Goal: Task Accomplishment & Management: Use online tool/utility

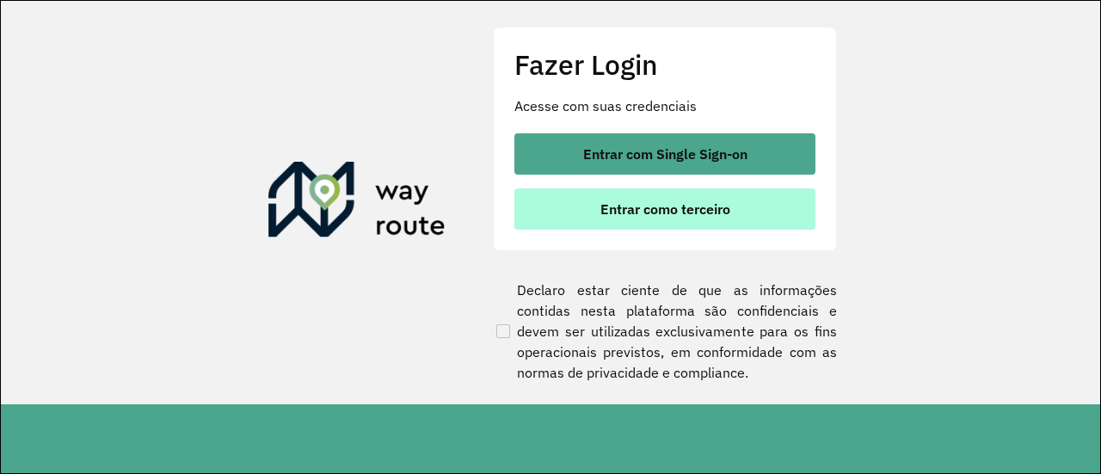
click at [681, 205] on span "Entrar como terceiro" at bounding box center [665, 209] width 130 height 14
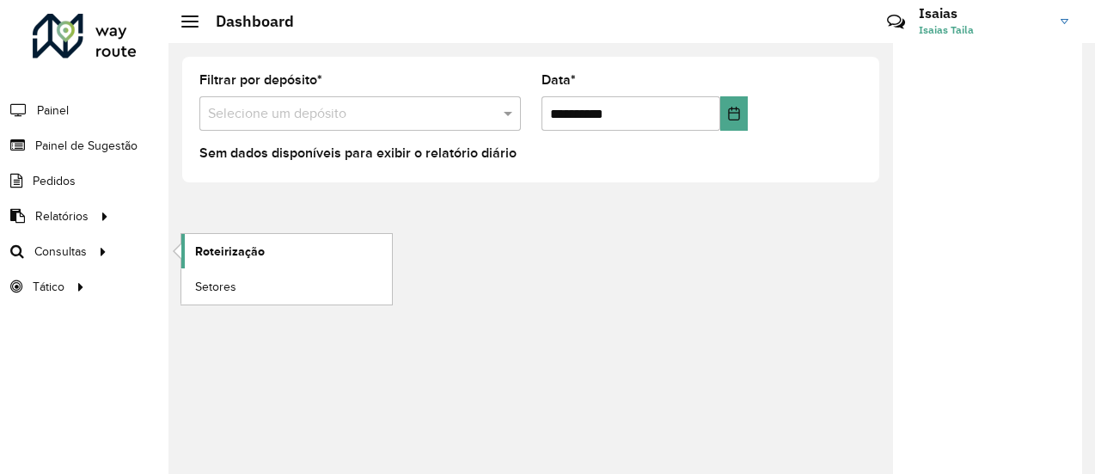
click at [207, 246] on span "Roteirização" at bounding box center [230, 251] width 70 height 18
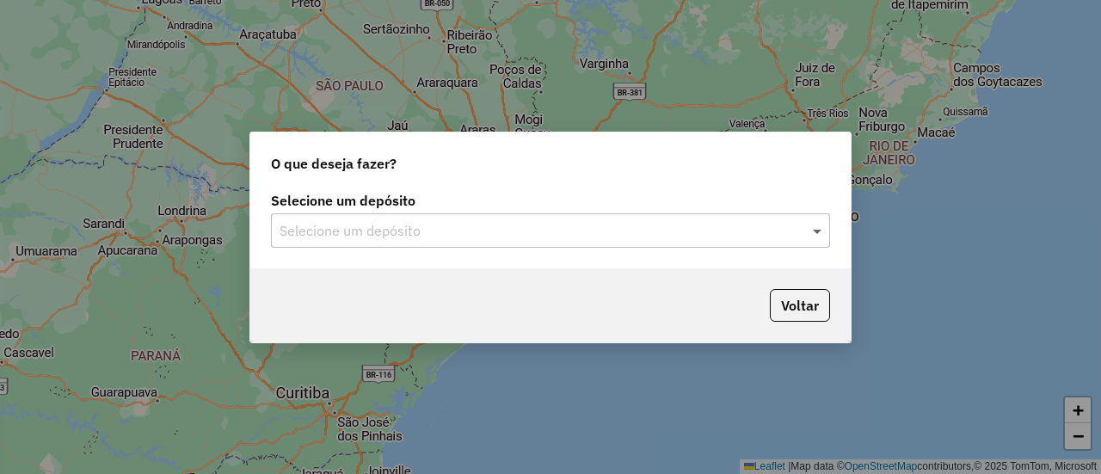
click at [823, 230] on span at bounding box center [818, 230] width 21 height 21
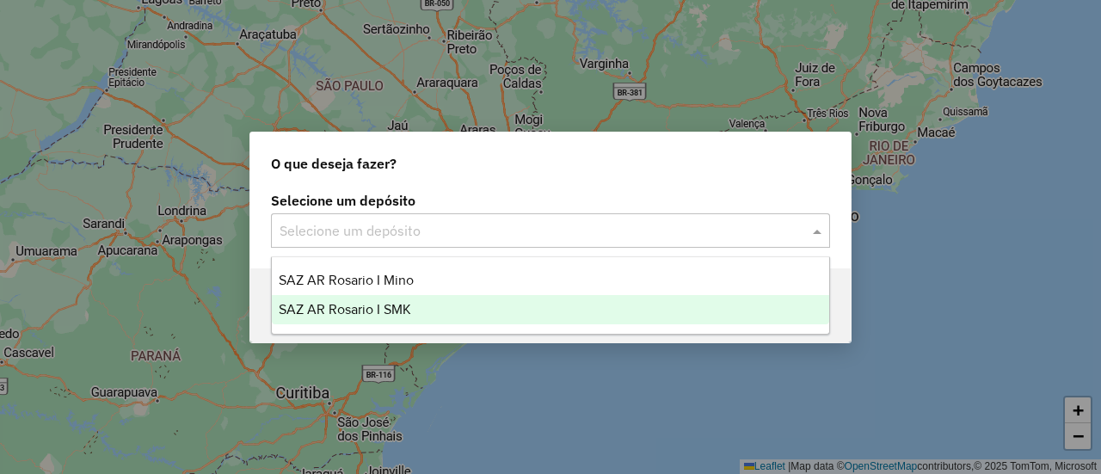
click at [396, 307] on span "SAZ AR Rosario I SMK" at bounding box center [345, 309] width 132 height 15
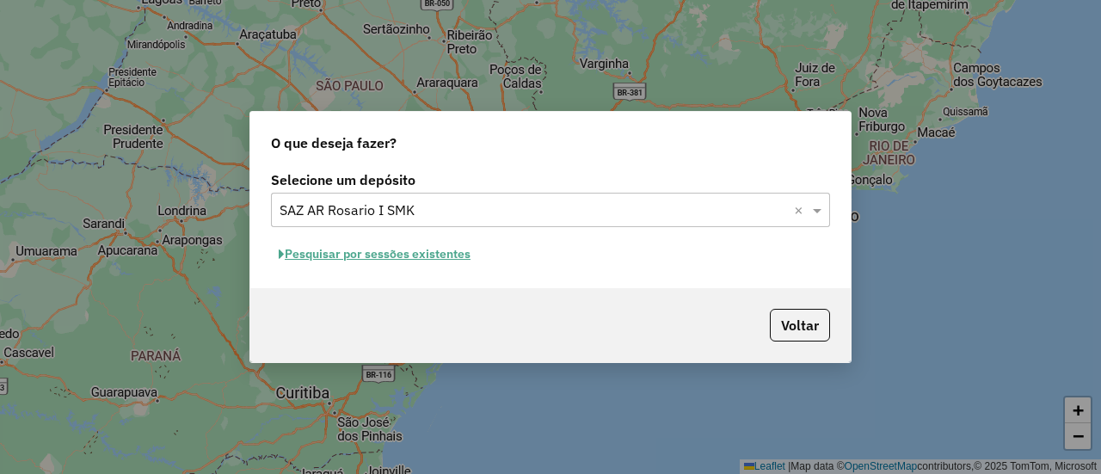
click at [447, 255] on button "Pesquisar por sessões existentes" at bounding box center [374, 254] width 207 height 27
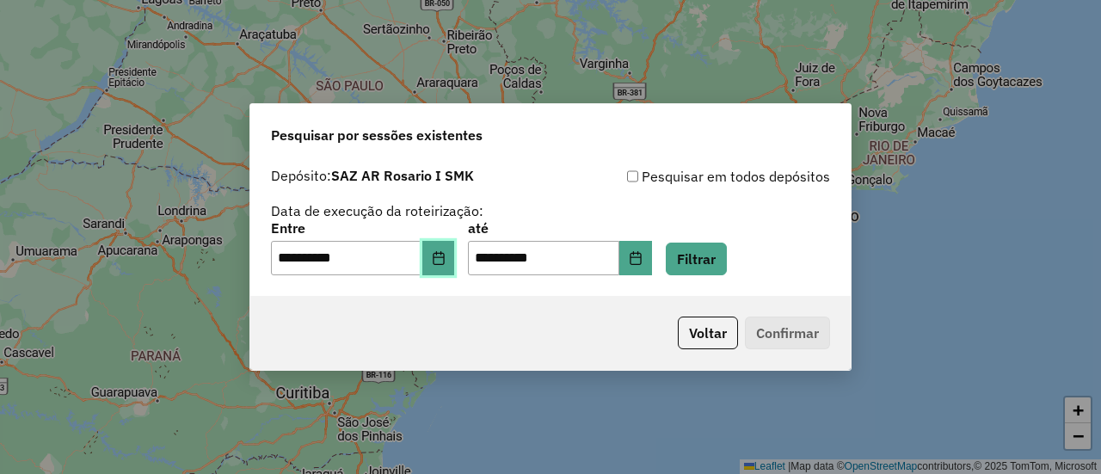
click at [444, 261] on icon "Choose Date" at bounding box center [438, 258] width 11 height 14
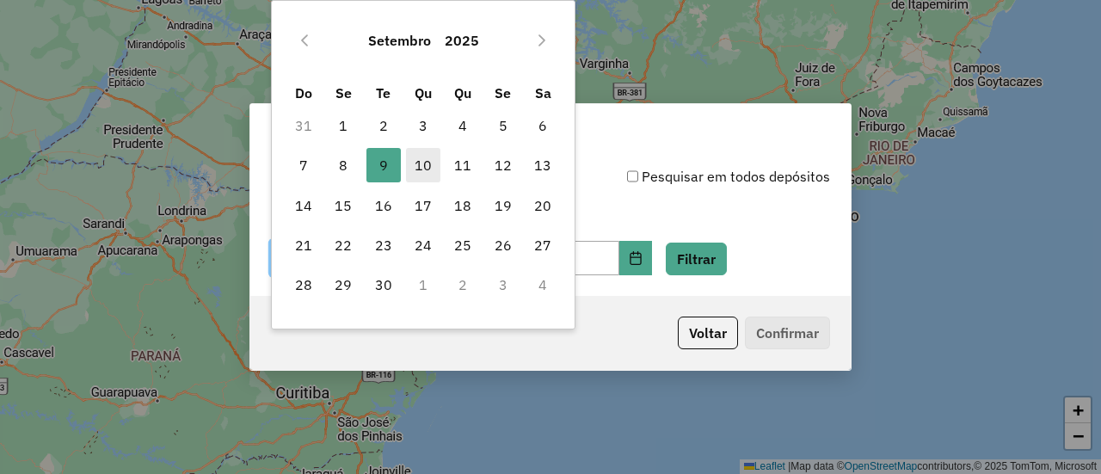
click at [421, 169] on span "10" at bounding box center [423, 165] width 34 height 34
type input "**********"
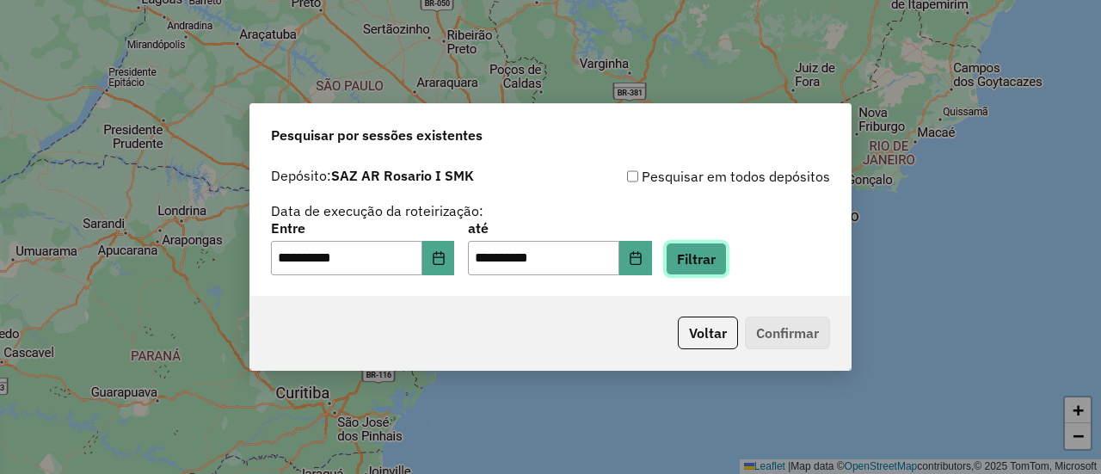
click at [725, 259] on button "Filtrar" at bounding box center [696, 258] width 61 height 33
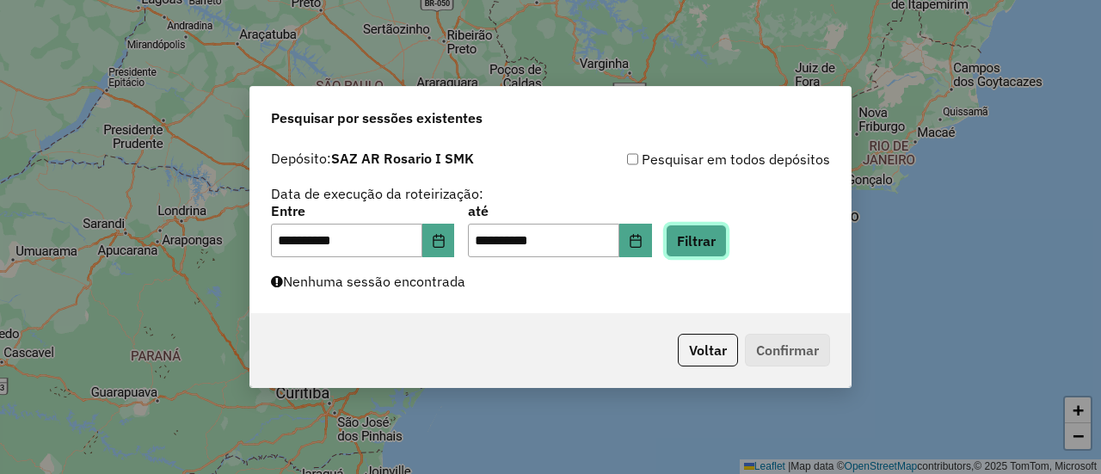
click at [726, 243] on button "Filtrar" at bounding box center [696, 240] width 61 height 33
click at [723, 242] on button "Filtrar" at bounding box center [696, 240] width 61 height 33
click at [727, 238] on button "Filtrar" at bounding box center [696, 240] width 61 height 33
click at [725, 240] on button "Filtrar" at bounding box center [696, 240] width 61 height 33
click at [722, 240] on button "Filtrar" at bounding box center [696, 240] width 61 height 33
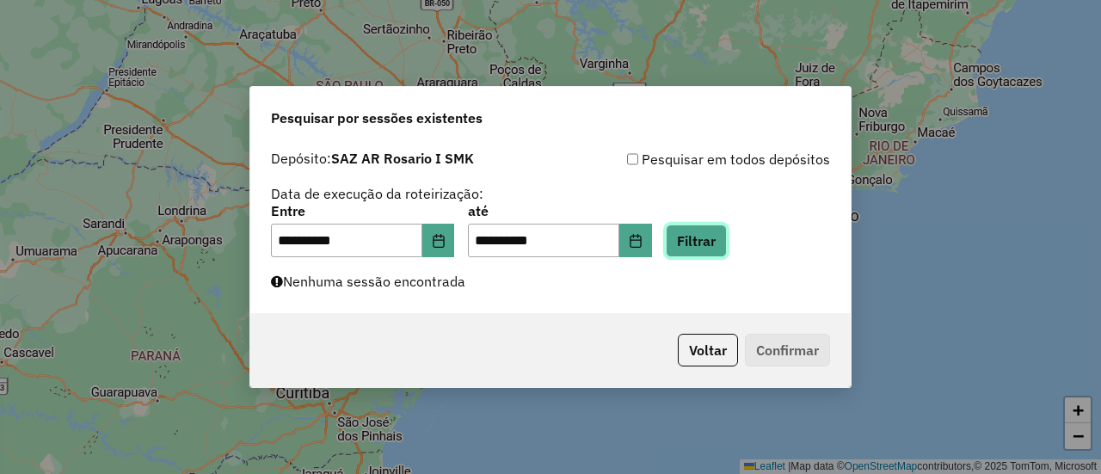
click at [716, 239] on button "Filtrar" at bounding box center [696, 240] width 61 height 33
click at [727, 242] on button "Filtrar" at bounding box center [696, 240] width 61 height 33
click at [727, 240] on button "Filtrar" at bounding box center [696, 240] width 61 height 33
click at [722, 250] on button "Filtrar" at bounding box center [696, 240] width 61 height 33
click at [721, 239] on button "Filtrar" at bounding box center [696, 240] width 61 height 33
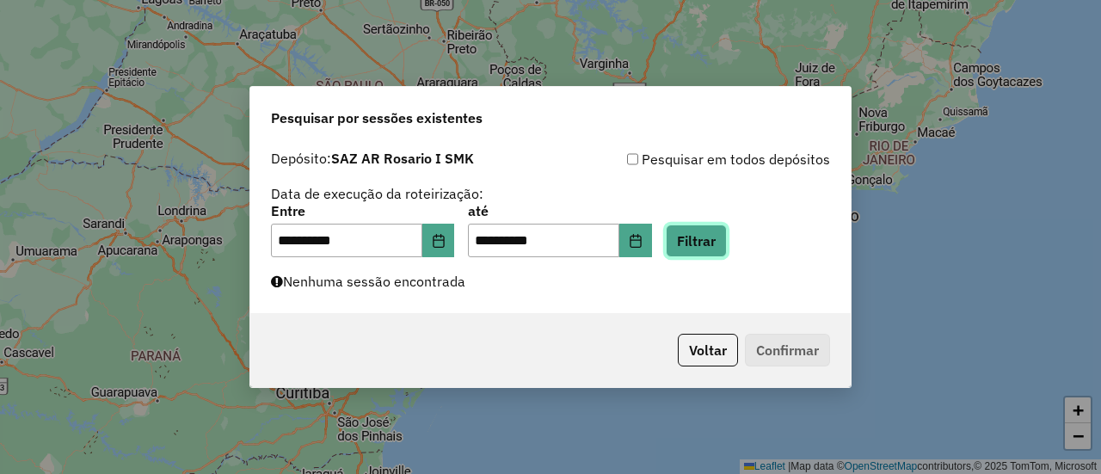
click at [721, 242] on button "Filtrar" at bounding box center [696, 240] width 61 height 33
click at [727, 234] on button "Filtrar" at bounding box center [696, 240] width 61 height 33
click at [718, 242] on button "Filtrar" at bounding box center [696, 240] width 61 height 33
click at [725, 242] on button "Filtrar" at bounding box center [696, 240] width 61 height 33
click at [723, 236] on button "Filtrar" at bounding box center [696, 240] width 61 height 33
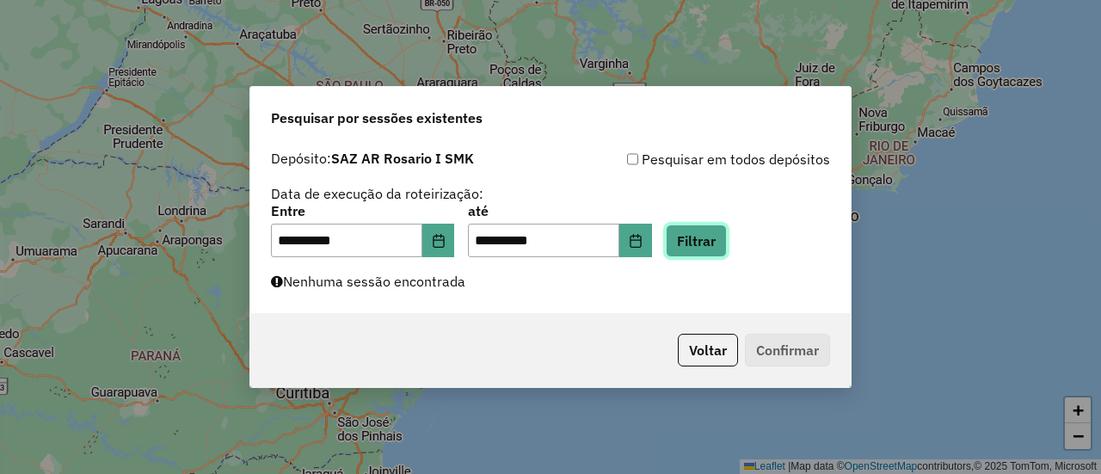
click at [714, 236] on button "Filtrar" at bounding box center [696, 240] width 61 height 33
click at [727, 241] on button "Filtrar" at bounding box center [696, 240] width 61 height 33
click at [723, 239] on button "Filtrar" at bounding box center [696, 240] width 61 height 33
click at [725, 239] on button "Filtrar" at bounding box center [696, 240] width 61 height 33
click at [713, 239] on button "Filtrar" at bounding box center [696, 240] width 61 height 33
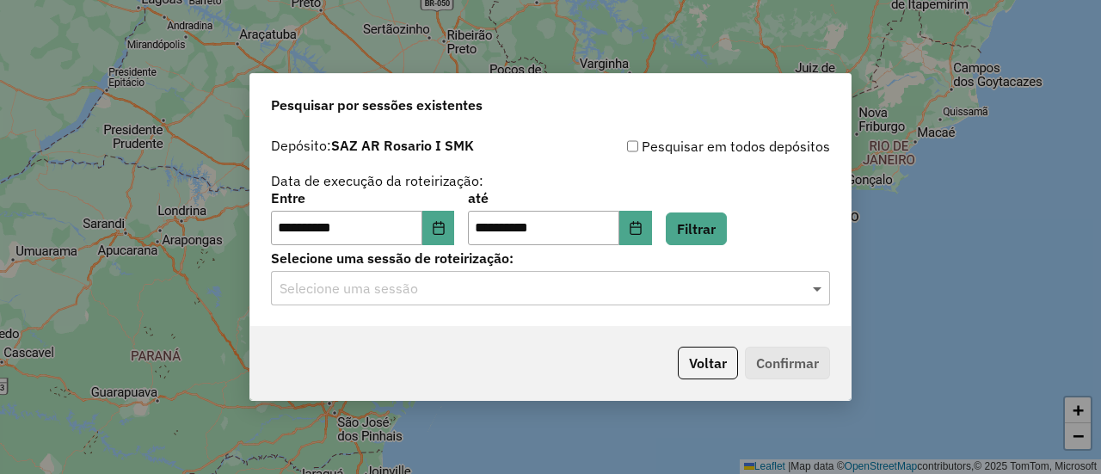
click at [817, 288] on span at bounding box center [818, 288] width 21 height 21
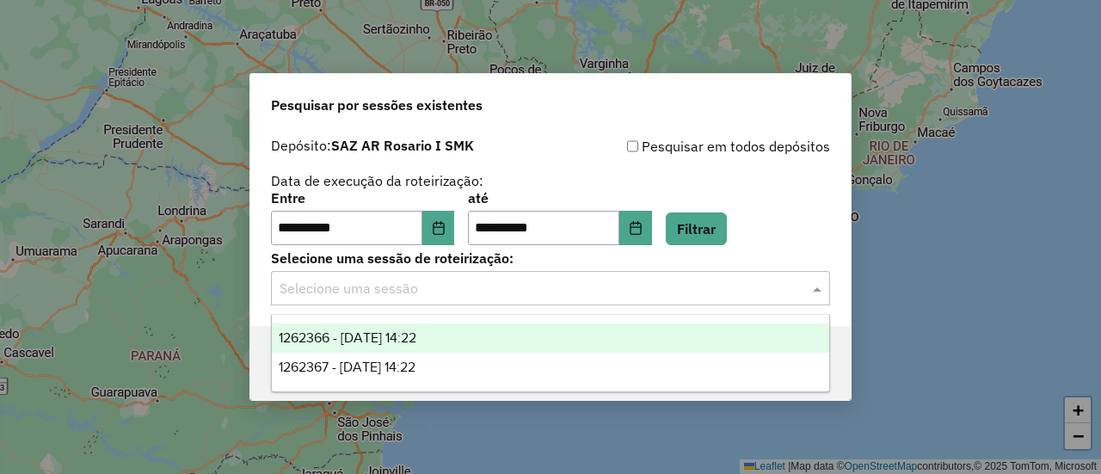
click at [401, 331] on span "1262366 - 10/09/2025 14:22" at bounding box center [348, 337] width 138 height 15
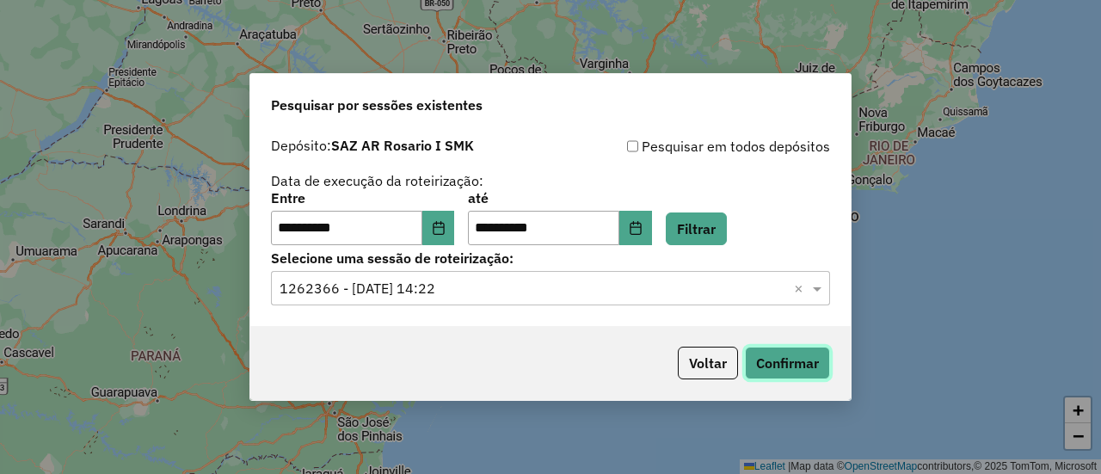
click at [797, 364] on button "Confirmar" at bounding box center [787, 363] width 85 height 33
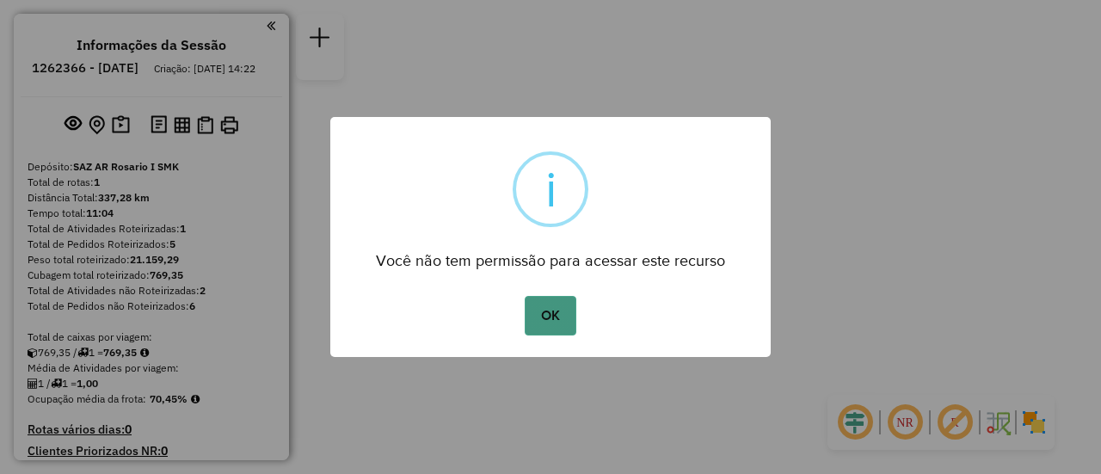
click at [565, 310] on button "OK" at bounding box center [550, 316] width 51 height 40
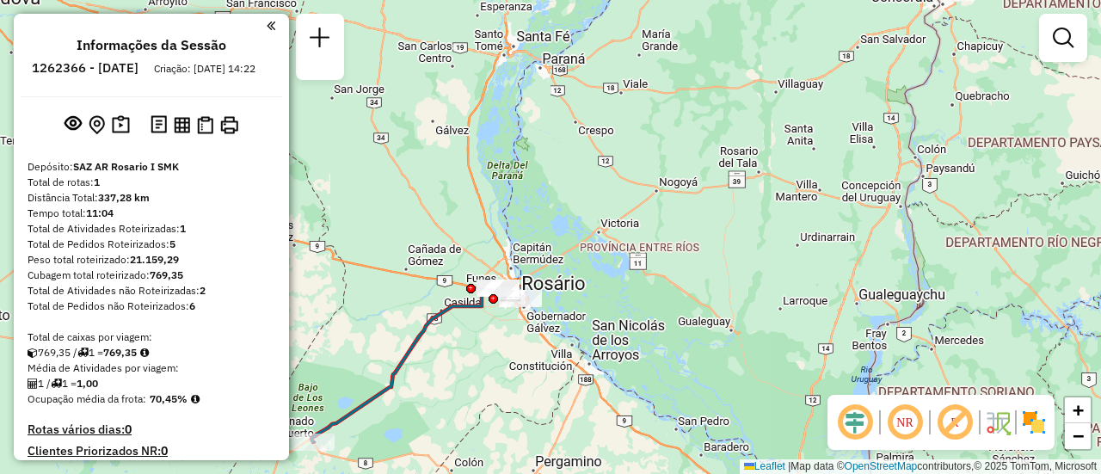
drag, startPoint x: 473, startPoint y: 414, endPoint x: 538, endPoint y: 250, distance: 176.0
click at [519, 295] on div "Janela de atendimento Grade de atendimento Capacidade Transportadoras Veículos …" at bounding box center [550, 237] width 1101 height 474
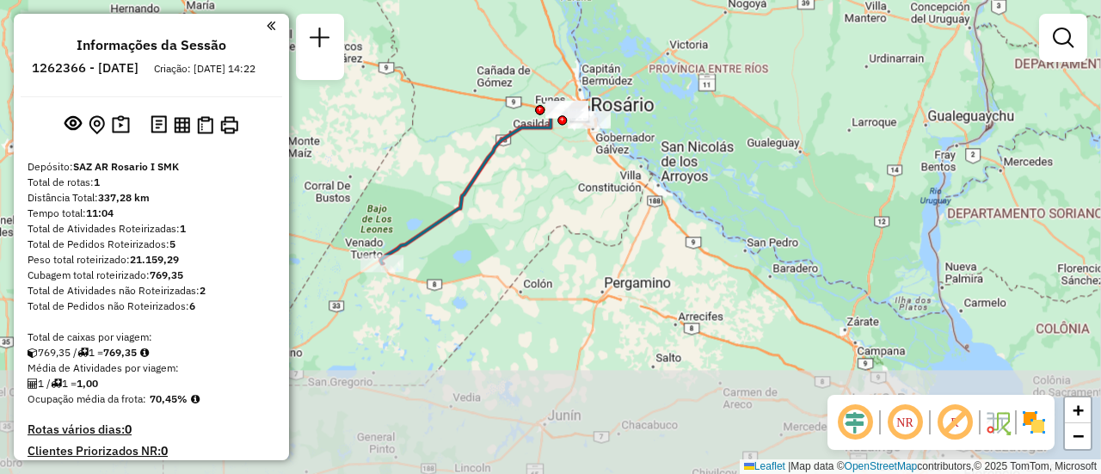
drag, startPoint x: 538, startPoint y: 250, endPoint x: 571, endPoint y: 204, distance: 56.8
click at [560, 206] on div "Janela de atendimento Grade de atendimento Capacidade Transportadoras Veículos …" at bounding box center [550, 237] width 1101 height 474
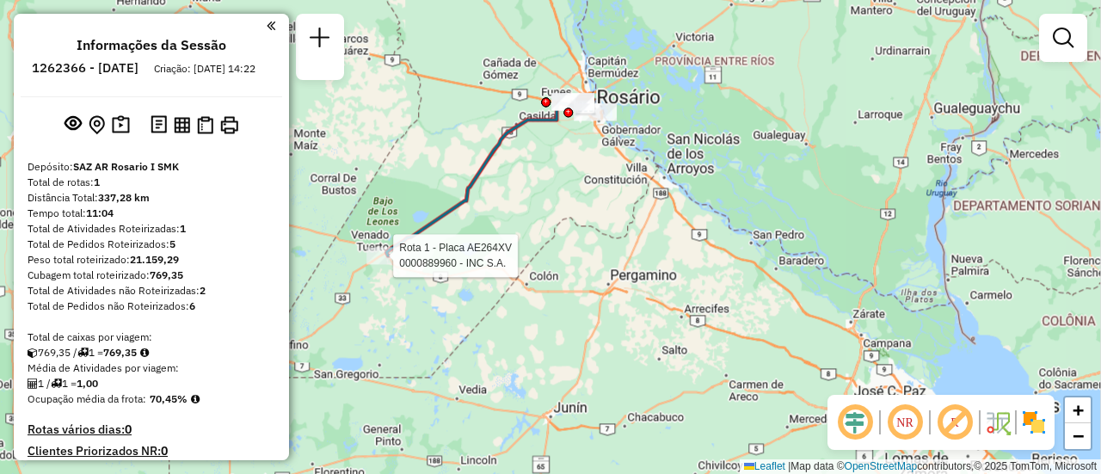
select select "**********"
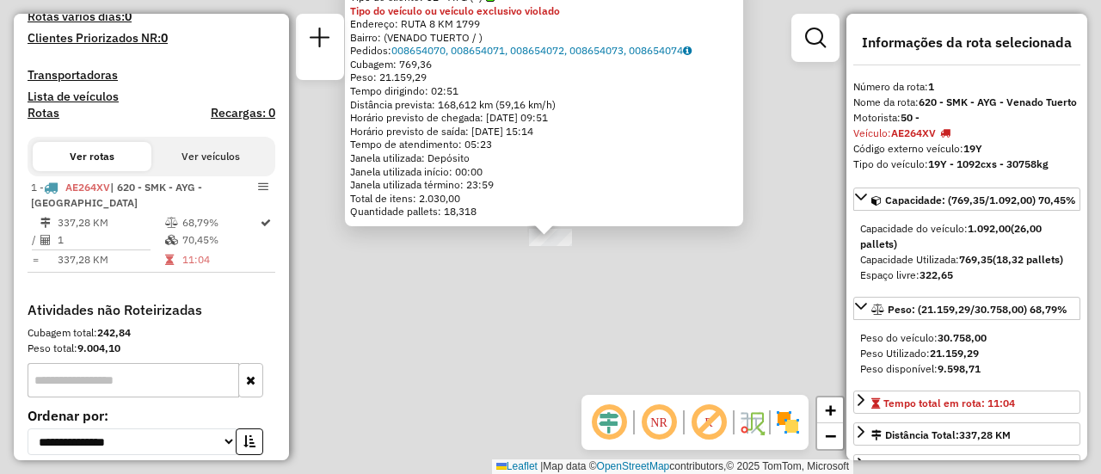
scroll to position [541, 0]
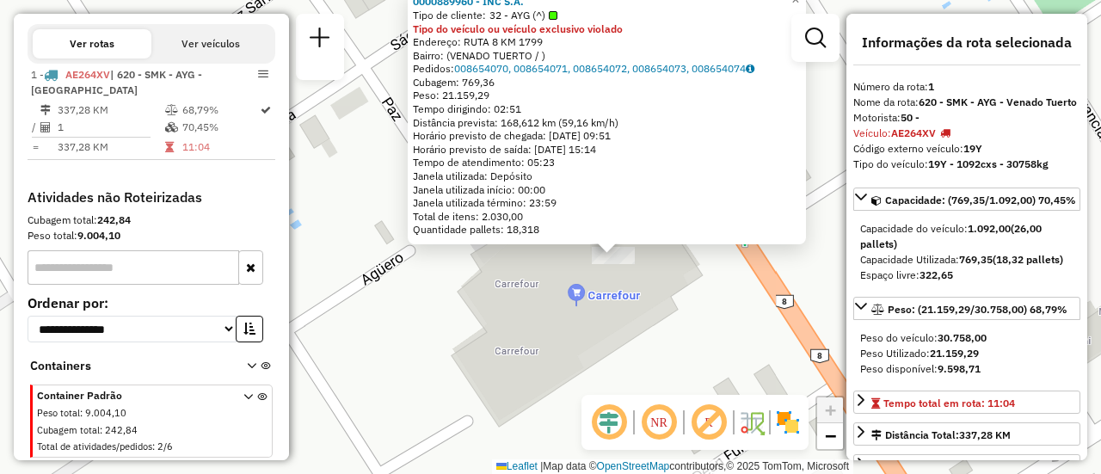
click at [716, 293] on div "0000889960 - INC S.A. Tipo de cliente: 32 - AYG (^) Tipo do veículo ou veículo …" at bounding box center [550, 237] width 1101 height 474
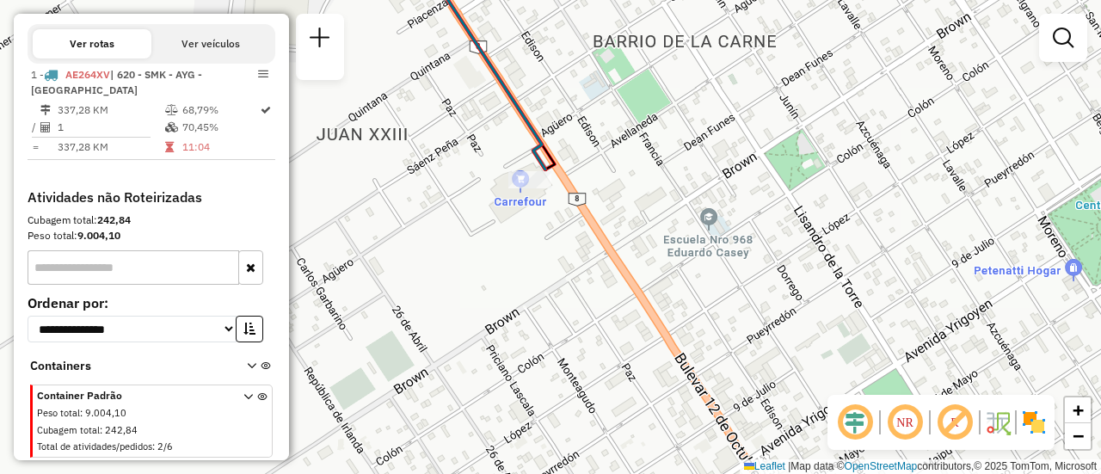
drag, startPoint x: 635, startPoint y: 126, endPoint x: 564, endPoint y: 120, distance: 70.8
click at [564, 120] on div "Janela de atendimento Grade de atendimento Capacidade Transportadoras Veículos …" at bounding box center [550, 237] width 1101 height 474
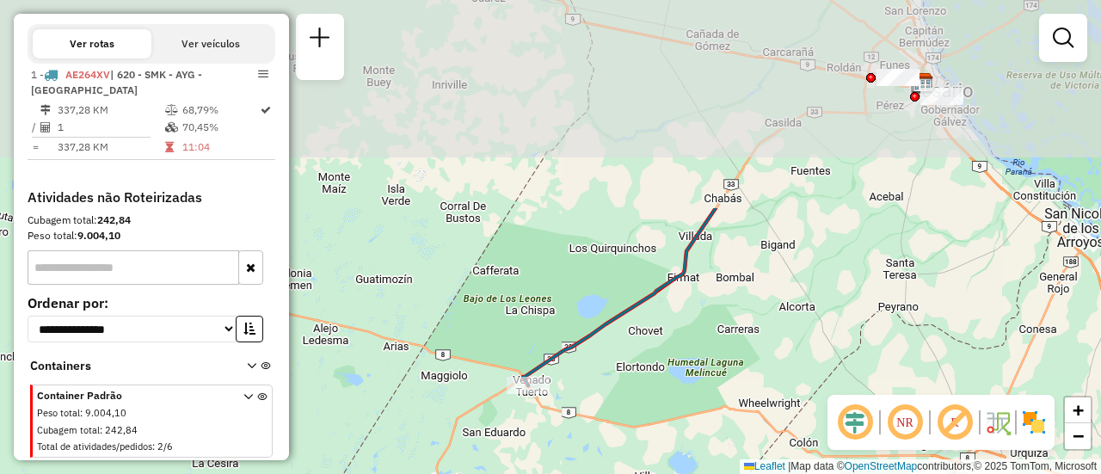
drag, startPoint x: 690, startPoint y: 126, endPoint x: 609, endPoint y: 382, distance: 267.9
click at [609, 382] on div "Janela de atendimento Grade de atendimento Capacidade Transportadoras Veículos …" at bounding box center [550, 237] width 1101 height 474
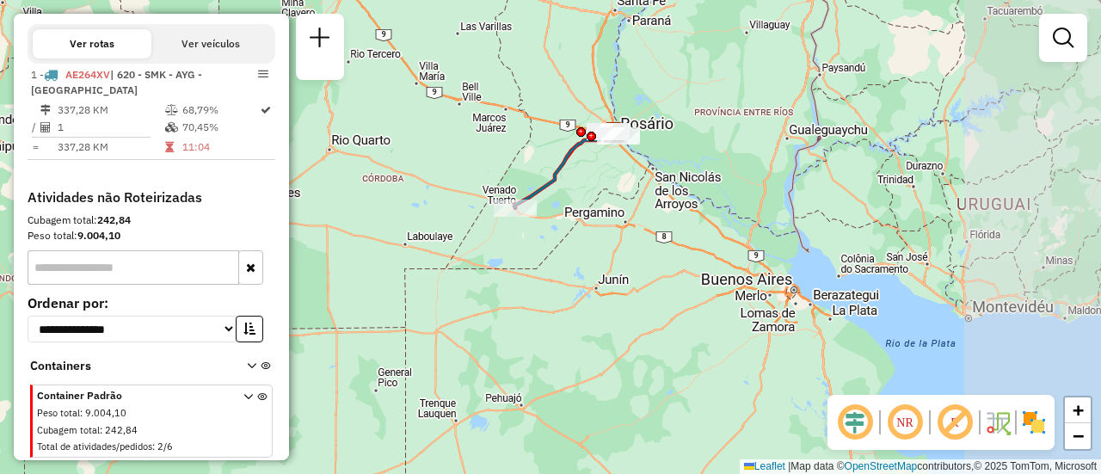
drag, startPoint x: 684, startPoint y: 267, endPoint x: 616, endPoint y: 244, distance: 72.6
click at [616, 244] on div "Janela de atendimento Grade de atendimento Capacidade Transportadoras Veículos …" at bounding box center [550, 237] width 1101 height 474
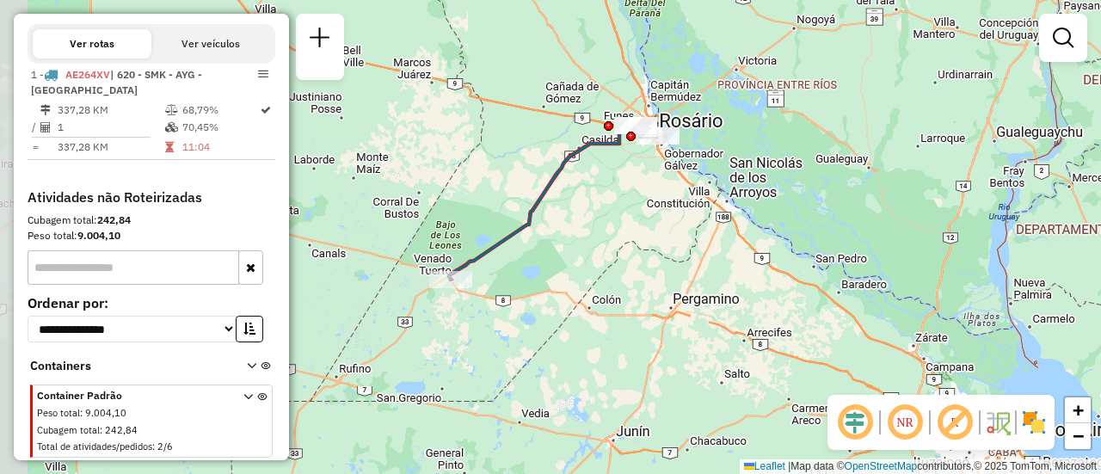
drag, startPoint x: 482, startPoint y: 113, endPoint x: 647, endPoint y: 269, distance: 227.5
click at [647, 269] on div "Janela de atendimento Grade de atendimento Capacidade Transportadoras Veículos …" at bounding box center [550, 237] width 1101 height 474
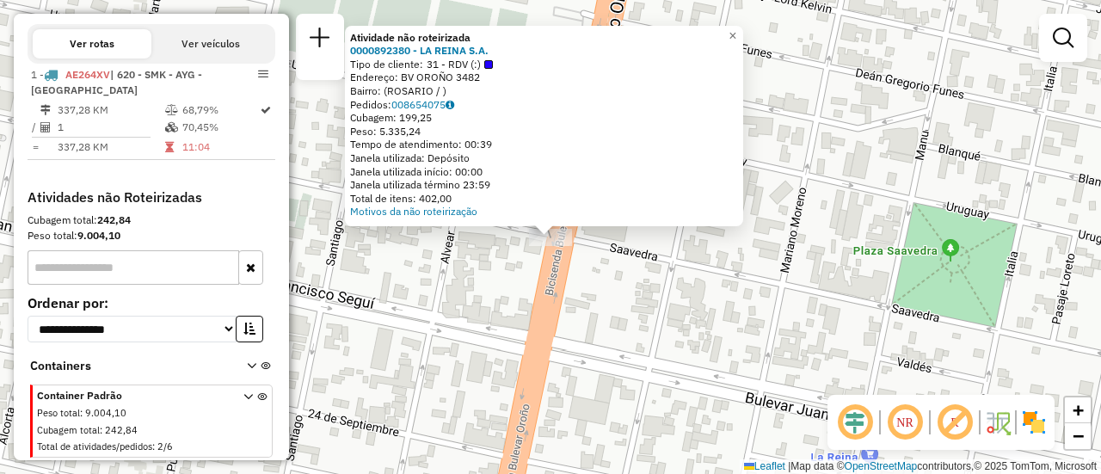
click at [479, 296] on div "Atividade não roteirizada 0000892380 - LA REINA S.A. Tipo de cliente: 31 - RDV …" at bounding box center [550, 237] width 1101 height 474
click at [495, 297] on div "Atividade não roteirizada 0000892380 - LA REINA S.A. Tipo de cliente: 31 - RDV …" at bounding box center [550, 237] width 1101 height 474
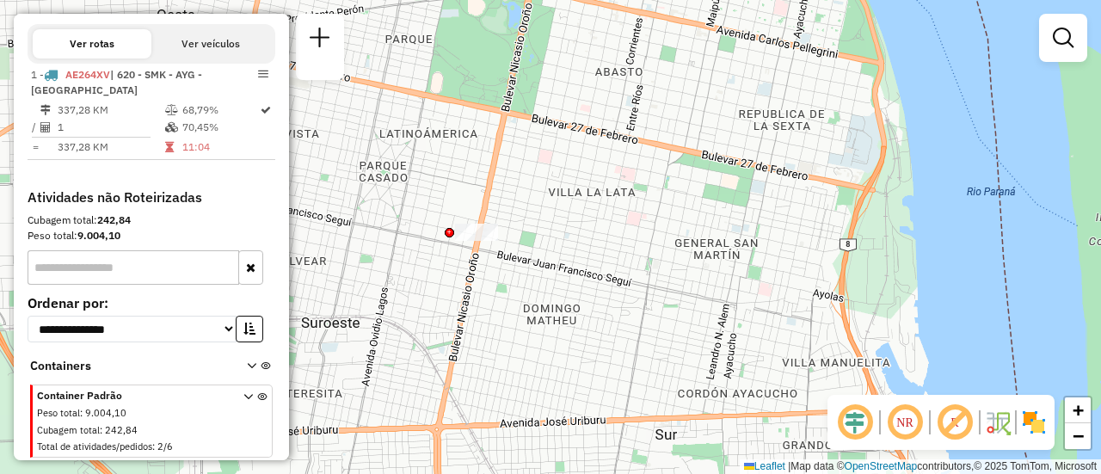
click at [661, 215] on div "Janela de atendimento Grade de atendimento Capacidade Transportadoras Veículos …" at bounding box center [550, 237] width 1101 height 474
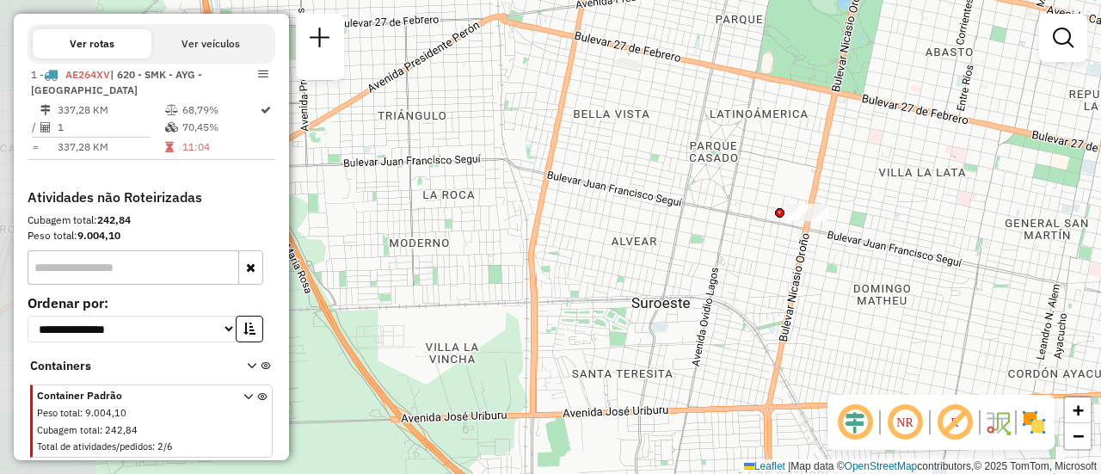
drag, startPoint x: 487, startPoint y: 209, endPoint x: 811, endPoint y: 189, distance: 324.8
click at [811, 189] on div "Janela de atendimento Grade de atendimento Capacidade Transportadoras Veículos …" at bounding box center [550, 237] width 1101 height 474
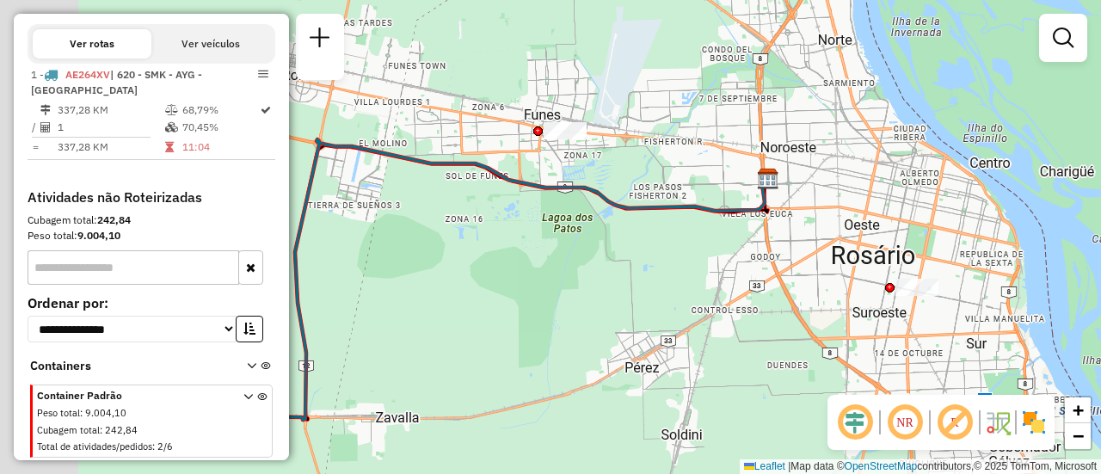
drag, startPoint x: 395, startPoint y: 91, endPoint x: 608, endPoint y: 171, distance: 227.7
click at [608, 171] on div "Janela de atendimento Grade de atendimento Capacidade Transportadoras Veículos …" at bounding box center [550, 237] width 1101 height 474
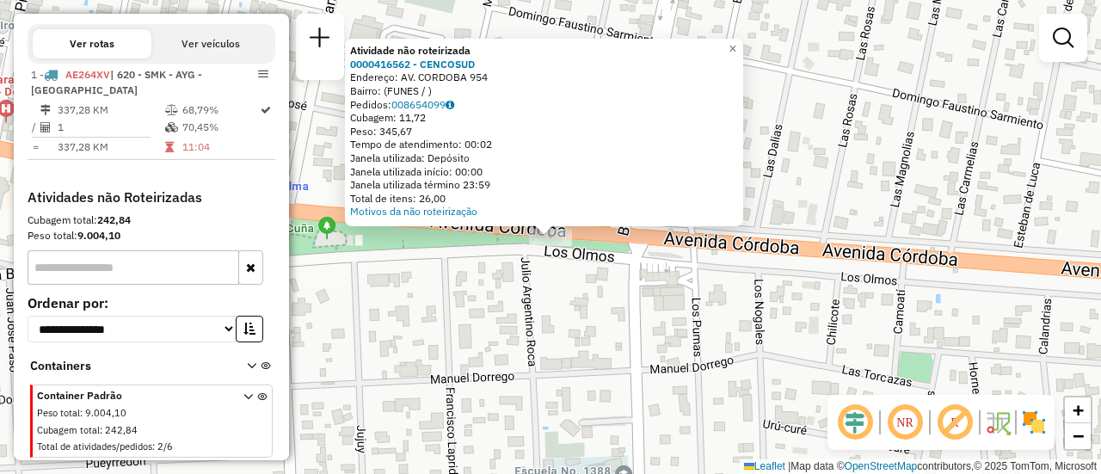
click at [474, 280] on div "Atividade não roteirizada 0000416562 - CENCOSUD Endereço: AV. CORDOBA 954 Bairr…" at bounding box center [550, 237] width 1101 height 474
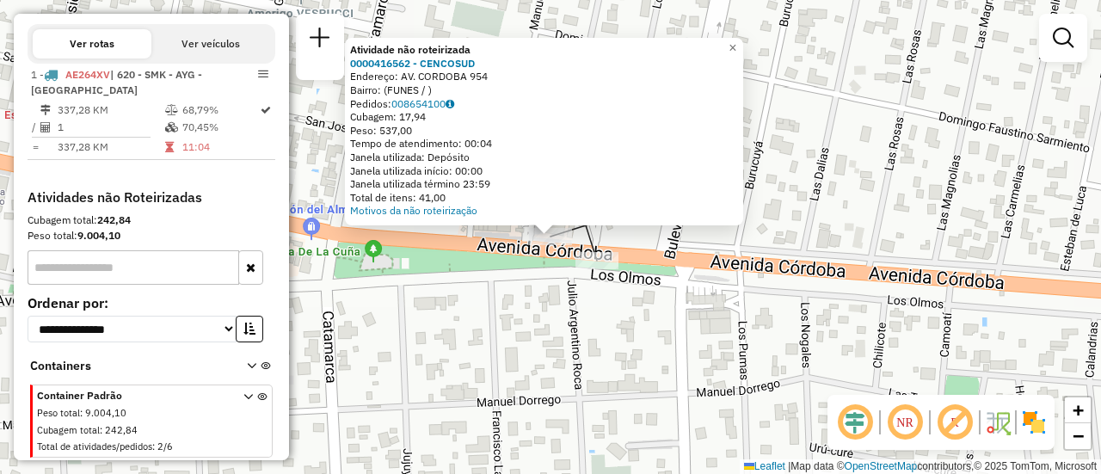
click at [494, 322] on div "Atividade não roteirizada 0000416562 - CENCOSUD Endereço: AV. CORDOBA 954 Bairr…" at bounding box center [550, 237] width 1101 height 474
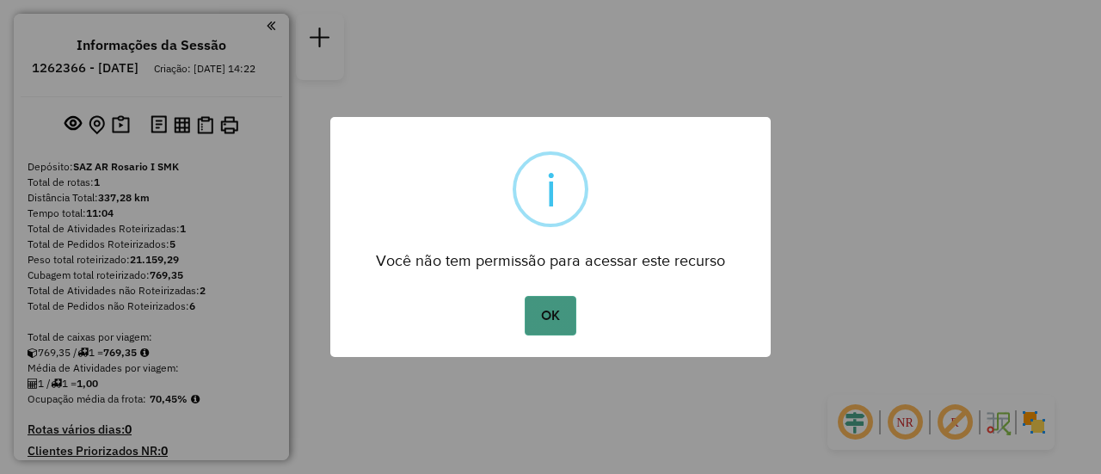
click at [546, 309] on button "OK" at bounding box center [550, 316] width 51 height 40
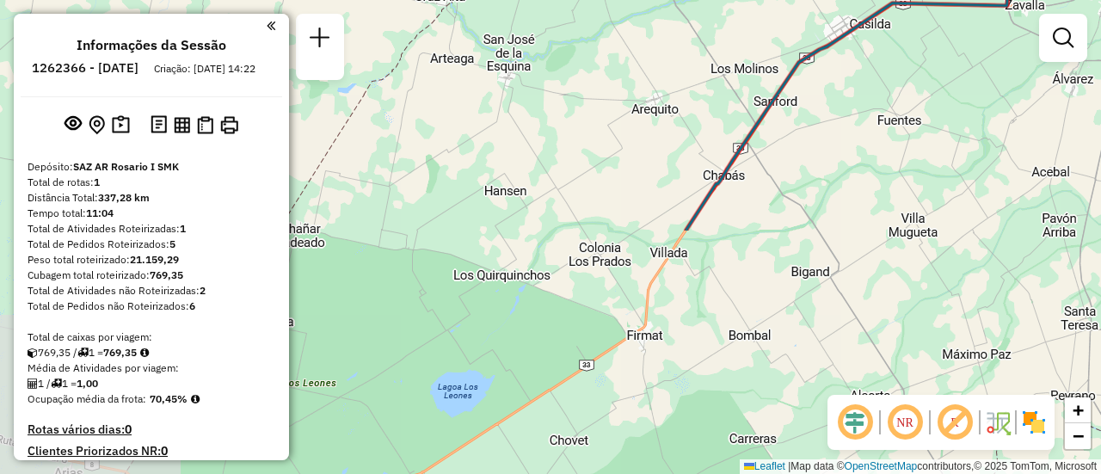
drag, startPoint x: 526, startPoint y: 312, endPoint x: 1100, endPoint y: 21, distance: 643.0
click at [1100, 21] on div "Janela de atendimento Grade de atendimento Capacidade Transportadoras Veículos …" at bounding box center [550, 237] width 1101 height 474
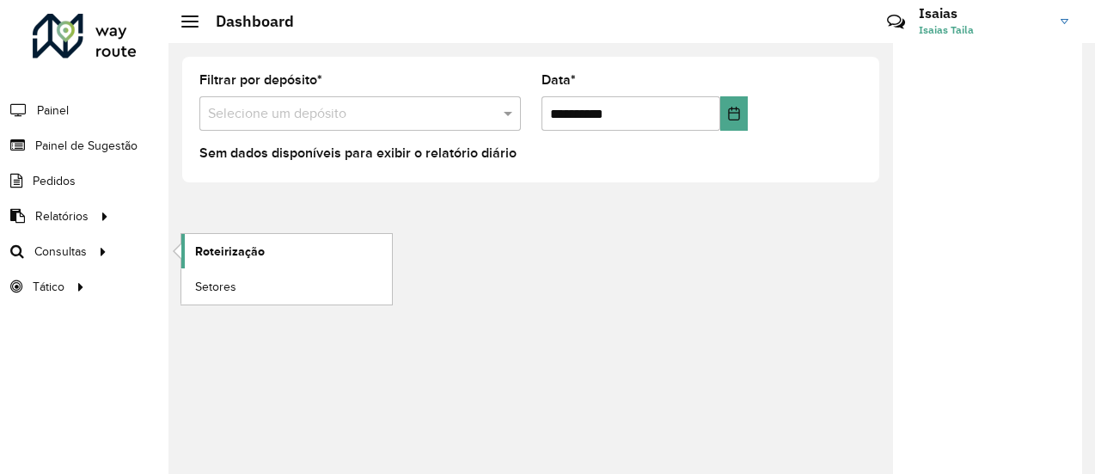
click at [236, 250] on span "Roteirização" at bounding box center [230, 251] width 70 height 18
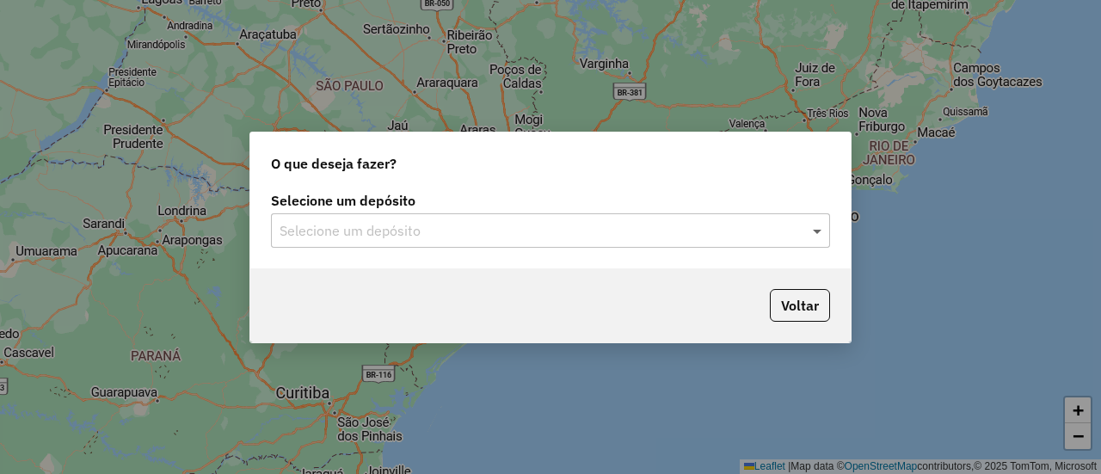
click at [815, 230] on span at bounding box center [818, 230] width 21 height 21
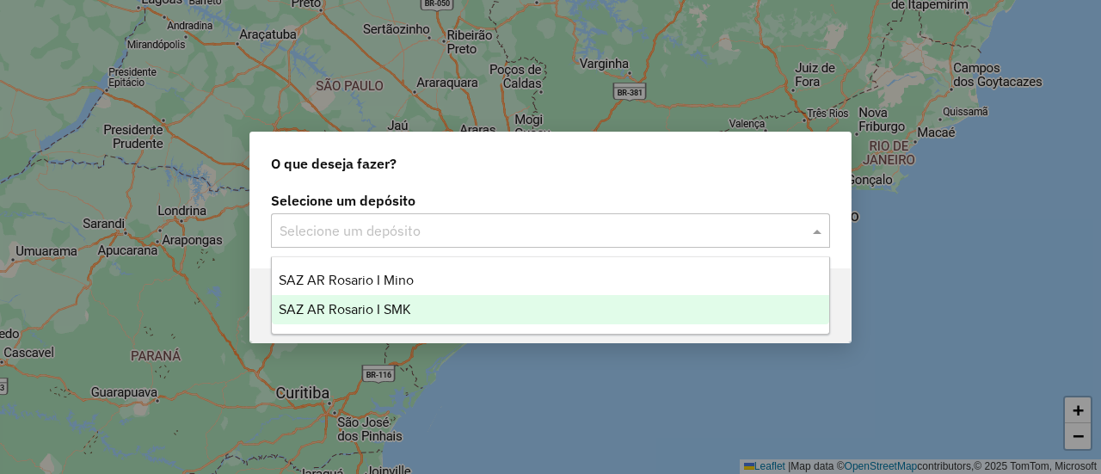
click at [388, 307] on span "SAZ AR Rosario I SMK" at bounding box center [345, 309] width 132 height 15
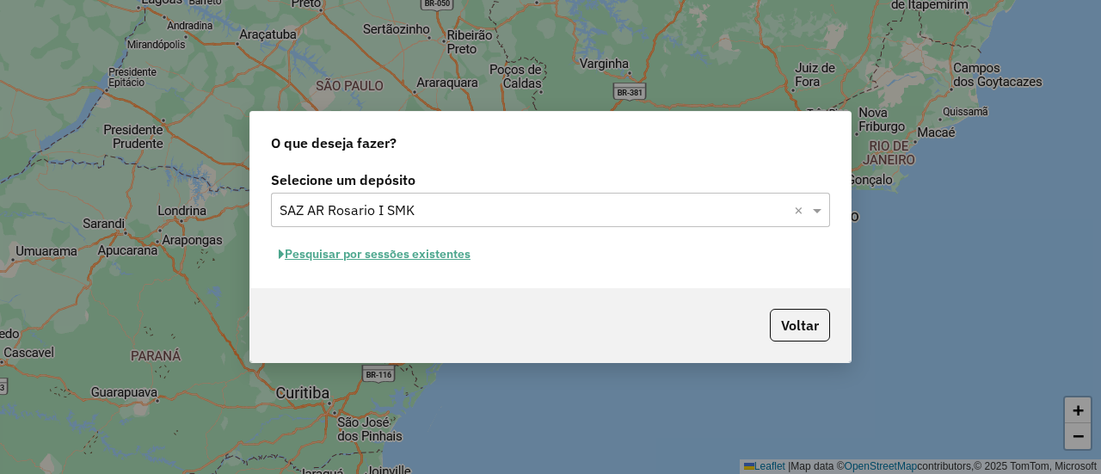
click at [426, 254] on button "Pesquisar por sessões existentes" at bounding box center [374, 254] width 207 height 27
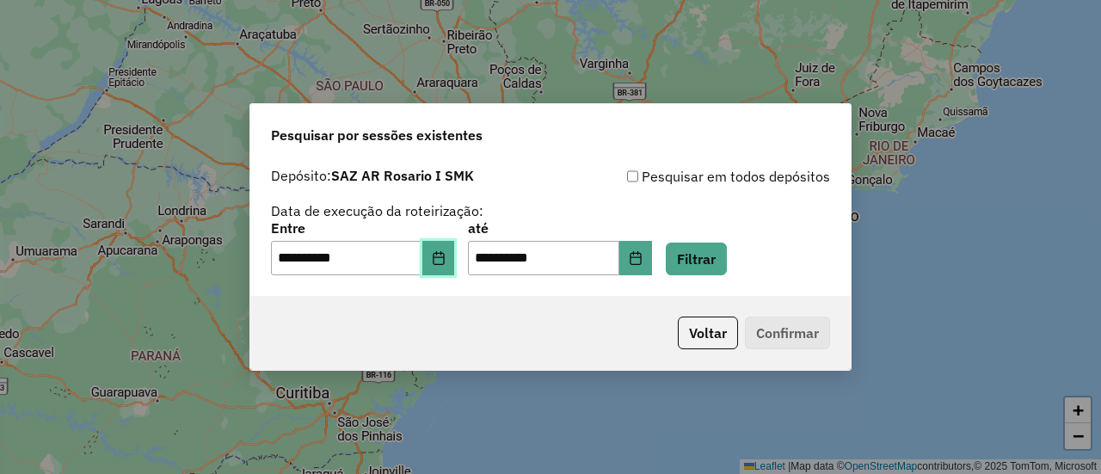
click at [445, 258] on icon "Choose Date" at bounding box center [439, 258] width 14 height 14
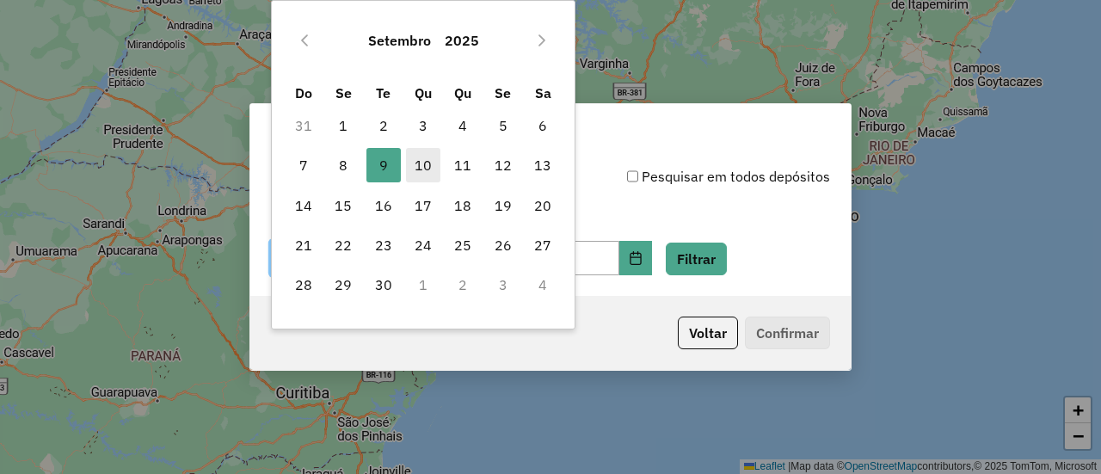
click at [427, 164] on span "10" at bounding box center [423, 165] width 34 height 34
type input "**********"
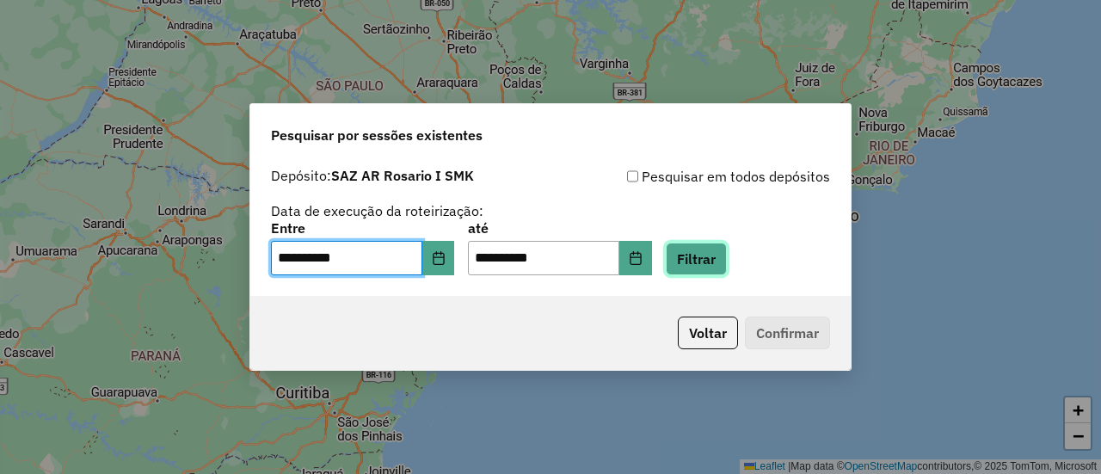
click at [725, 258] on button "Filtrar" at bounding box center [696, 258] width 61 height 33
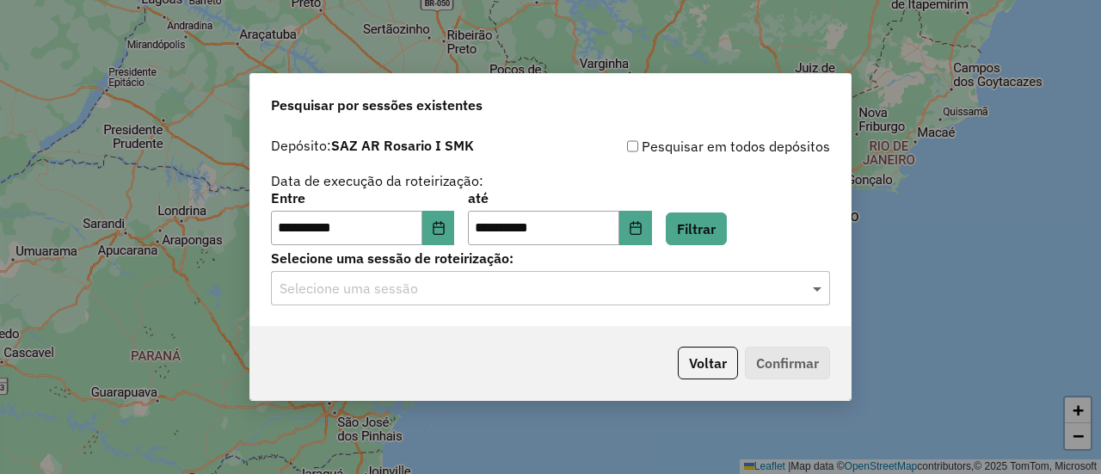
click at [818, 285] on span at bounding box center [818, 288] width 21 height 21
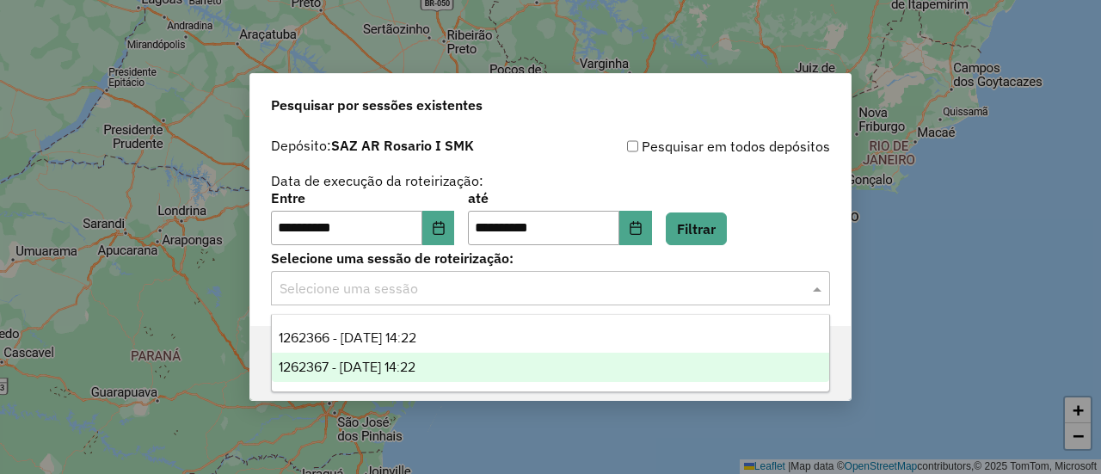
click at [396, 363] on span "1262367 - [DATE] 14:22" at bounding box center [347, 366] width 137 height 15
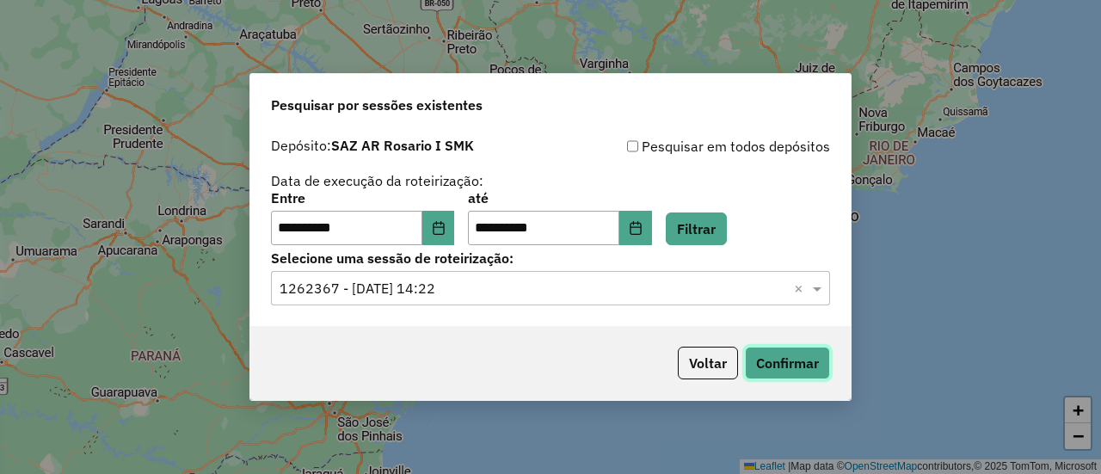
click at [789, 365] on button "Confirmar" at bounding box center [787, 363] width 85 height 33
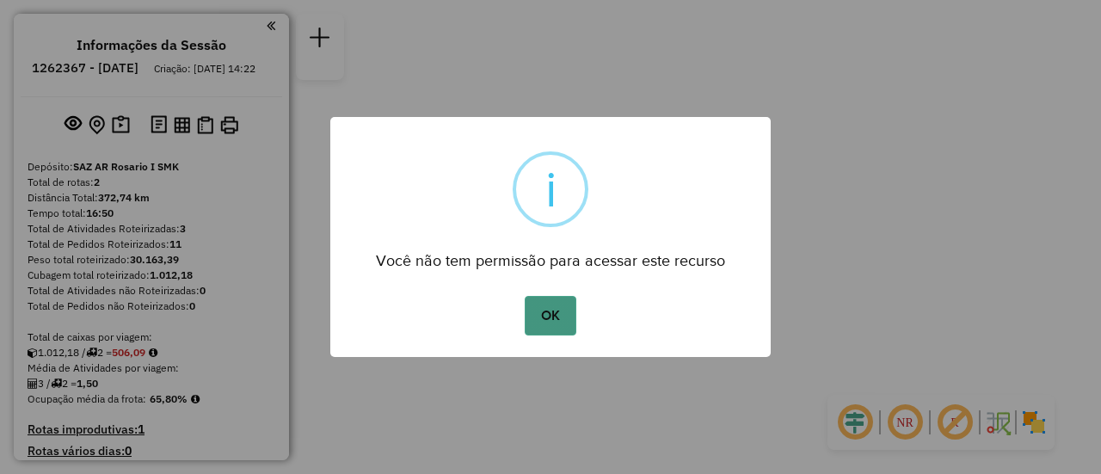
click at [553, 310] on button "OK" at bounding box center [550, 316] width 51 height 40
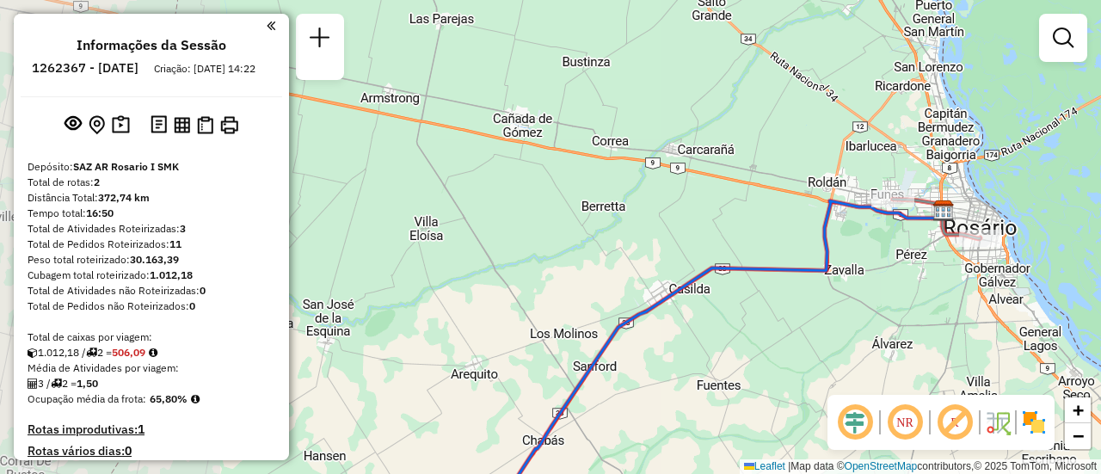
drag, startPoint x: 483, startPoint y: 323, endPoint x: 876, endPoint y: 298, distance: 393.8
click at [876, 298] on div "Janela de atendimento Grade de atendimento Capacidade Transportadoras Veículos …" at bounding box center [550, 237] width 1101 height 474
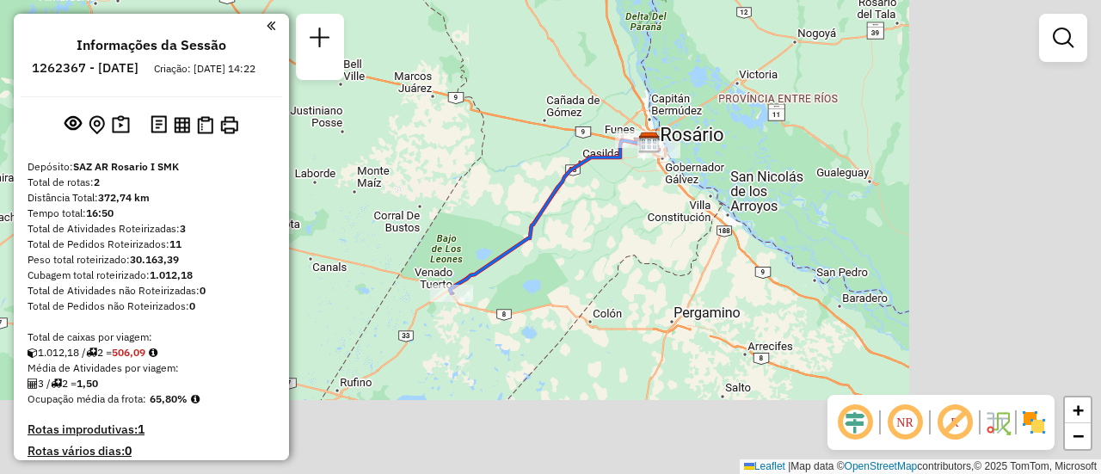
drag, startPoint x: 731, startPoint y: 295, endPoint x: 549, endPoint y: 193, distance: 208.6
click at [549, 193] on div "Janela de atendimento Grade de atendimento Capacidade Transportadoras Veículos …" at bounding box center [550, 237] width 1101 height 474
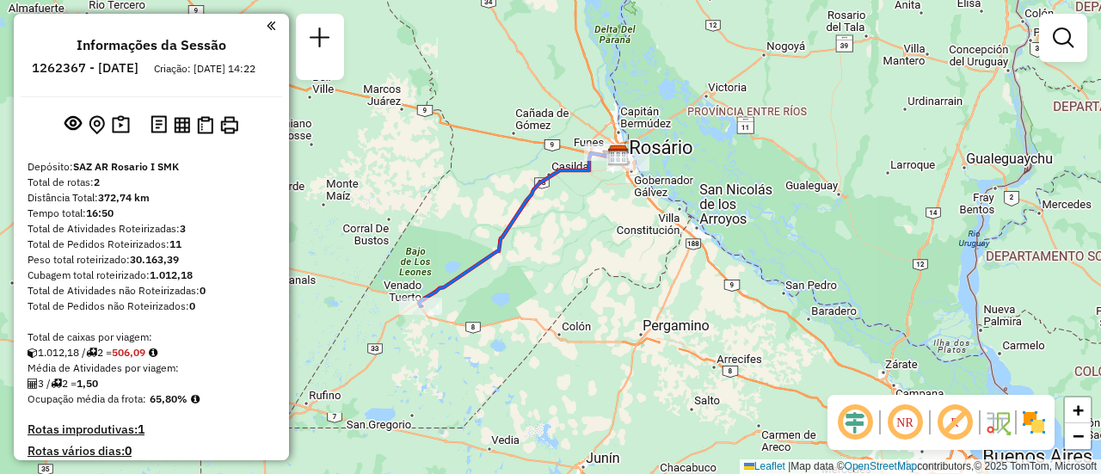
drag, startPoint x: 588, startPoint y: 235, endPoint x: 635, endPoint y: 279, distance: 64.5
click at [629, 287] on div "Janela de atendimento Grade de atendimento Capacidade Transportadoras Veículos …" at bounding box center [550, 237] width 1101 height 474
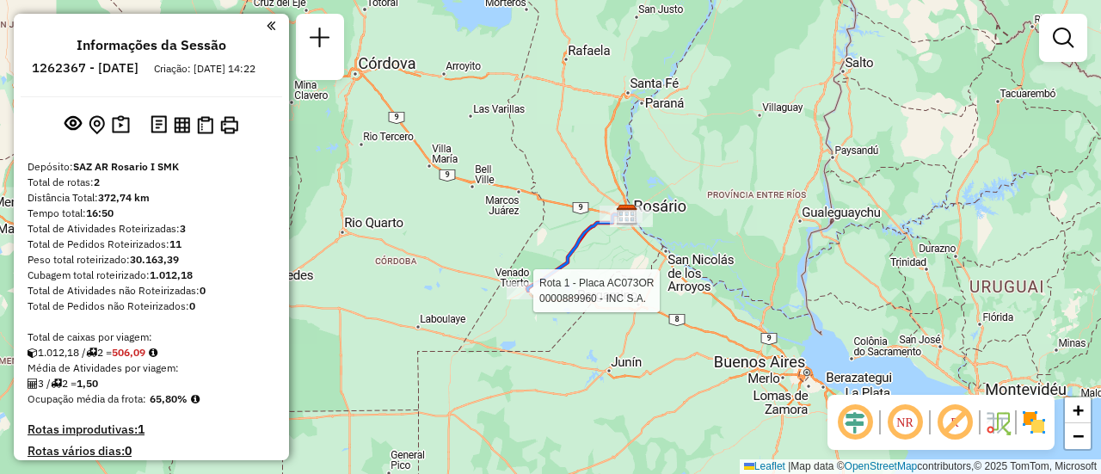
select select "**********"
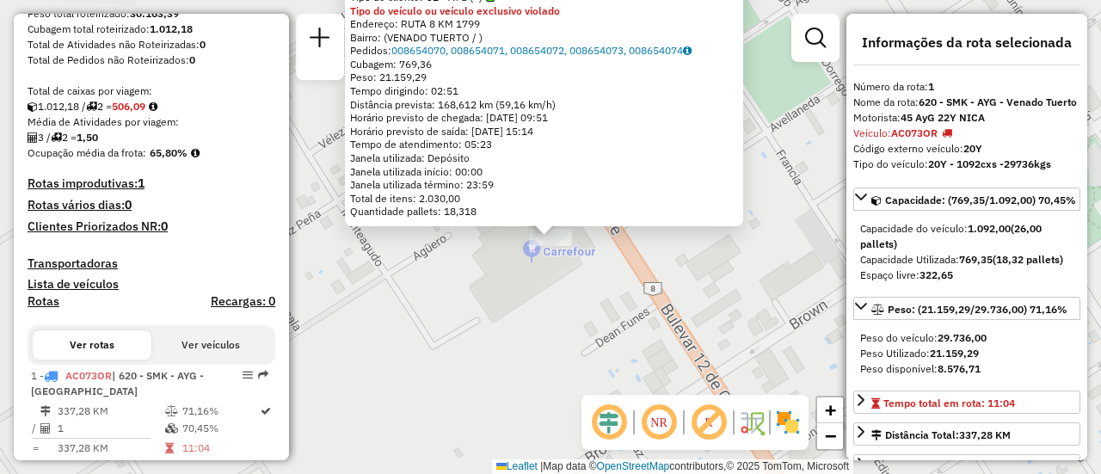
scroll to position [388, 0]
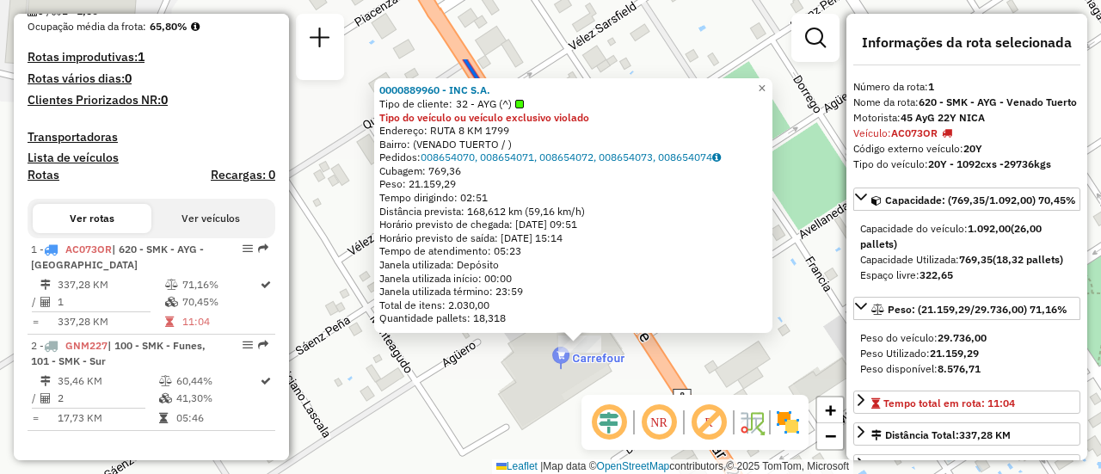
drag, startPoint x: 799, startPoint y: 149, endPoint x: 828, endPoint y: 255, distance: 110.6
click at [828, 255] on div "0000889960 - INC S.A. Tipo de cliente: 32 - AYG (^) Tipo do veículo ou veículo …" at bounding box center [550, 237] width 1101 height 474
click at [614, 385] on div "0000889960 - INC S.A. Tipo de cliente: 32 - AYG (^) Tipo do veículo ou veículo …" at bounding box center [550, 237] width 1101 height 474
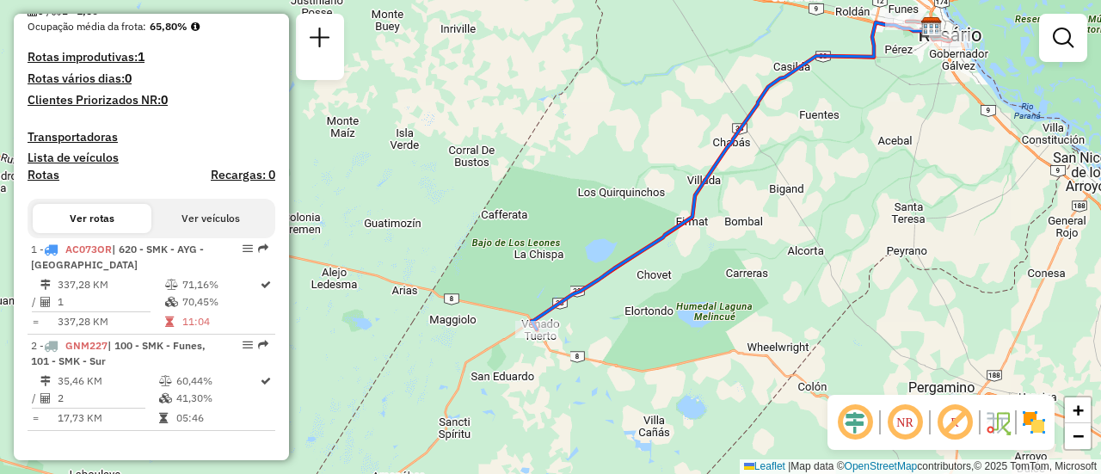
drag, startPoint x: 803, startPoint y: 203, endPoint x: 719, endPoint y: 333, distance: 154.8
click at [719, 333] on div "Janela de atendimento Grade de atendimento Capacidade Transportadoras Veículos …" at bounding box center [550, 237] width 1101 height 474
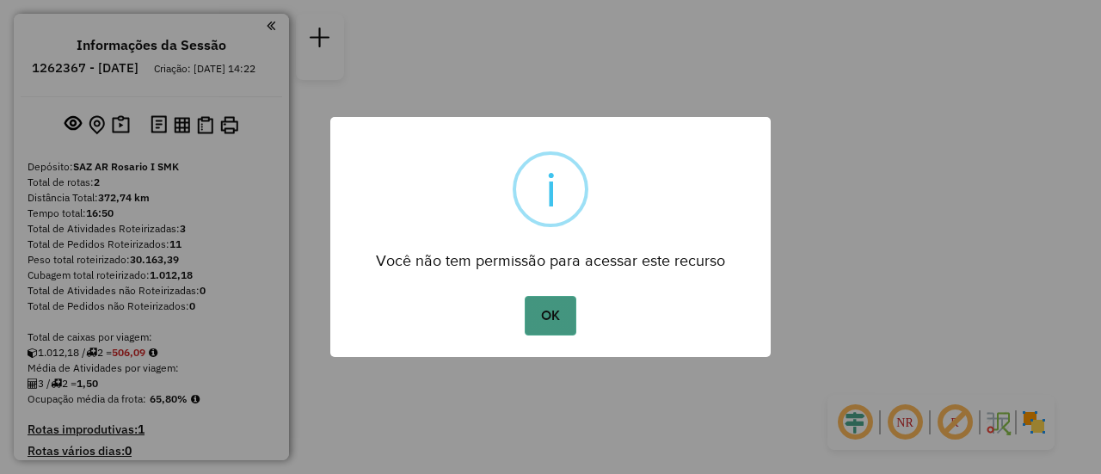
click at [555, 303] on button "OK" at bounding box center [550, 316] width 51 height 40
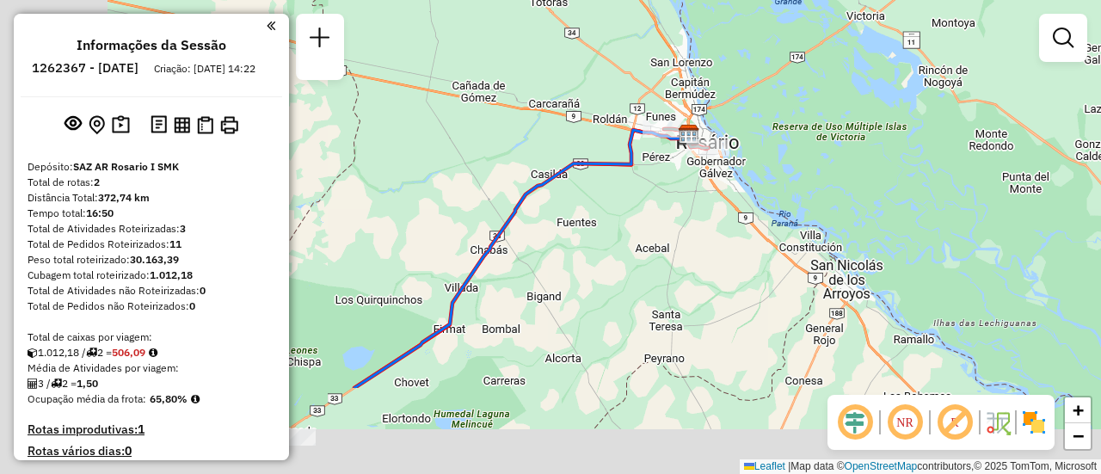
drag, startPoint x: 430, startPoint y: 388, endPoint x: 662, endPoint y: 214, distance: 289.9
click at [639, 221] on div "Janela de atendimento Grade de atendimento Capacidade Transportadoras Veículos …" at bounding box center [550, 237] width 1101 height 474
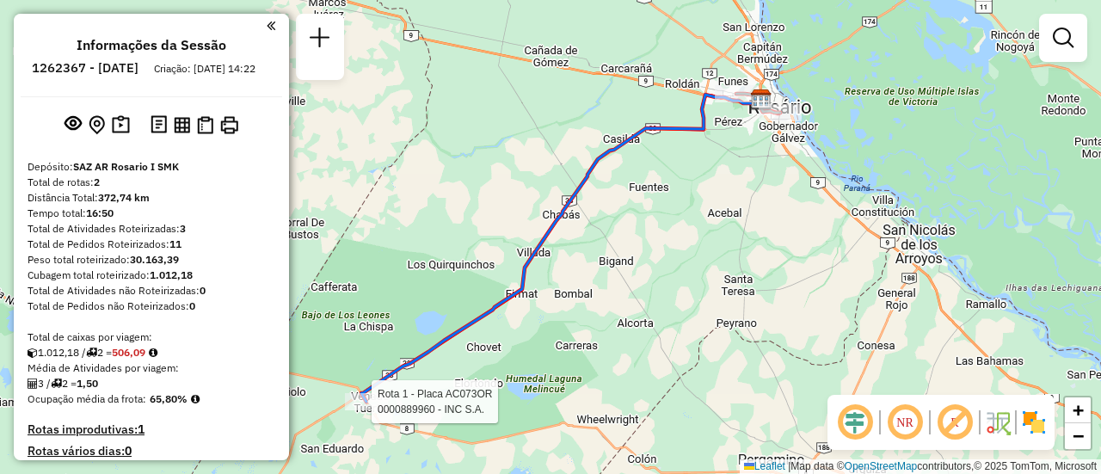
select select "**********"
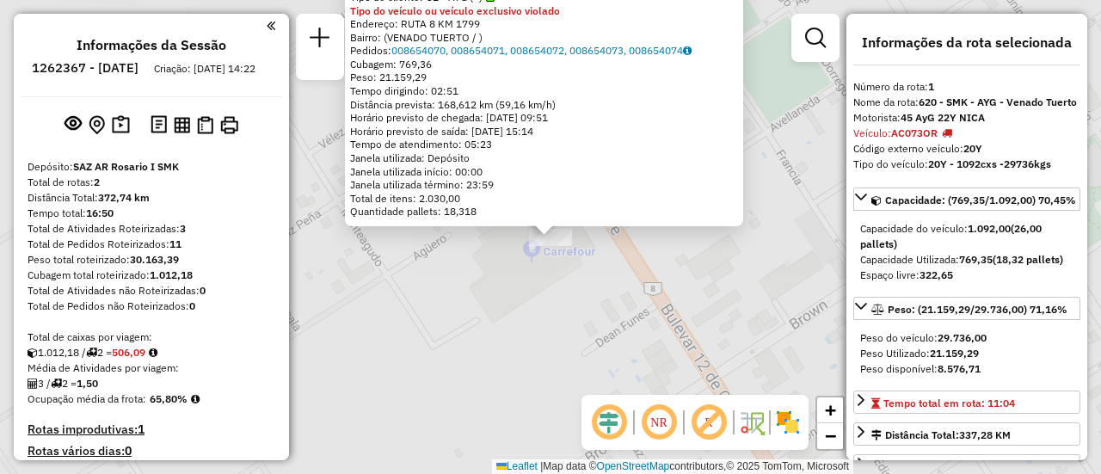
scroll to position [388, 0]
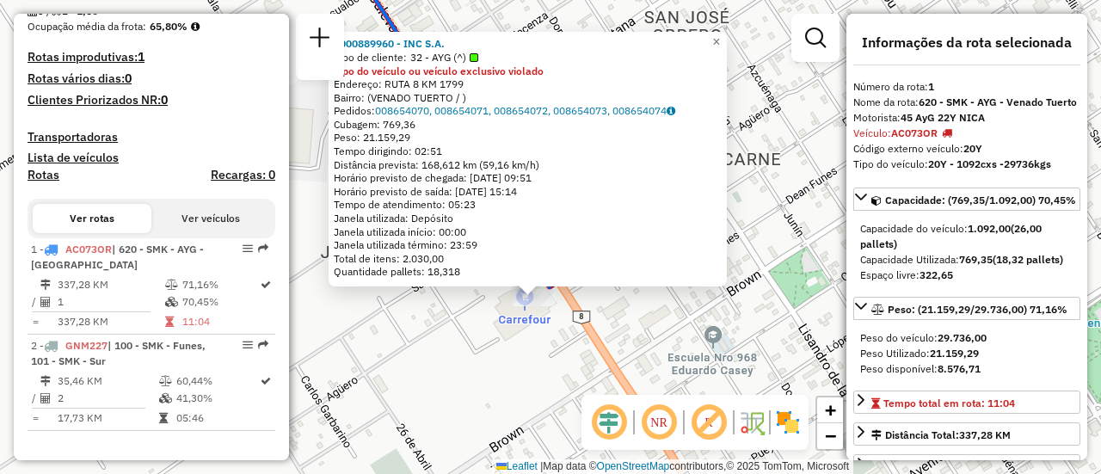
click at [519, 359] on div "0000889960 - INC S.A. Tipo de cliente: 32 - AYG (^) Tipo do veículo ou veículo …" at bounding box center [550, 237] width 1101 height 474
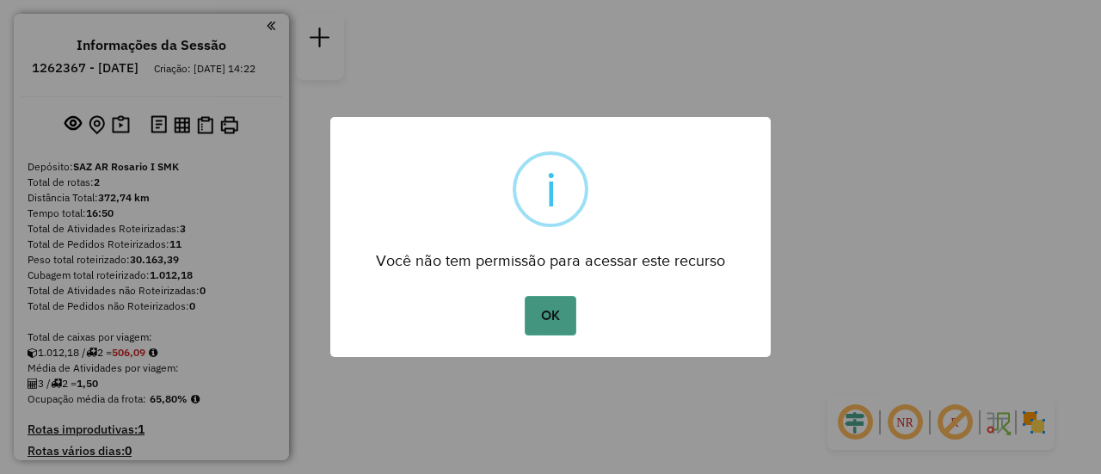
click at [549, 316] on button "OK" at bounding box center [550, 316] width 51 height 40
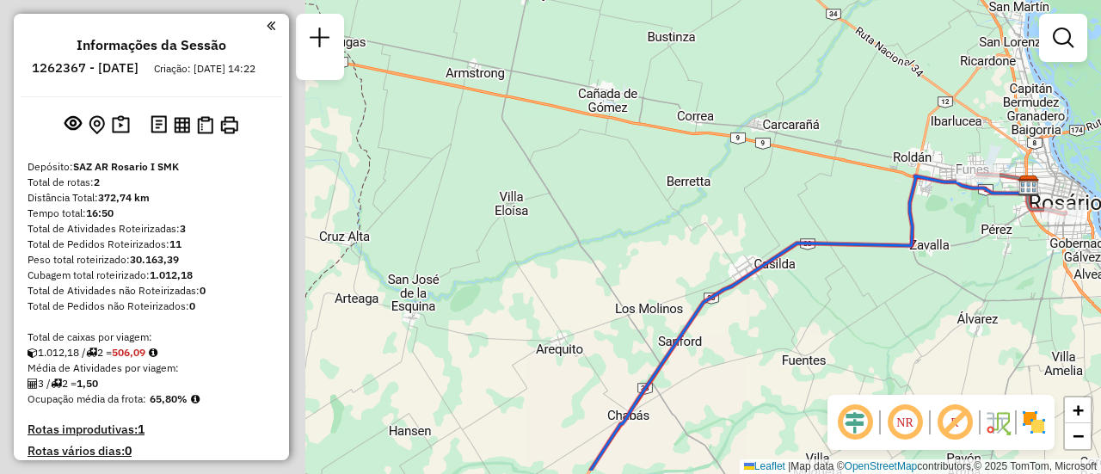
drag, startPoint x: 497, startPoint y: 292, endPoint x: 1100, endPoint y: 226, distance: 606.4
click at [1100, 226] on div "Janela de atendimento Grade de atendimento Capacidade Transportadoras Veículos …" at bounding box center [550, 237] width 1101 height 474
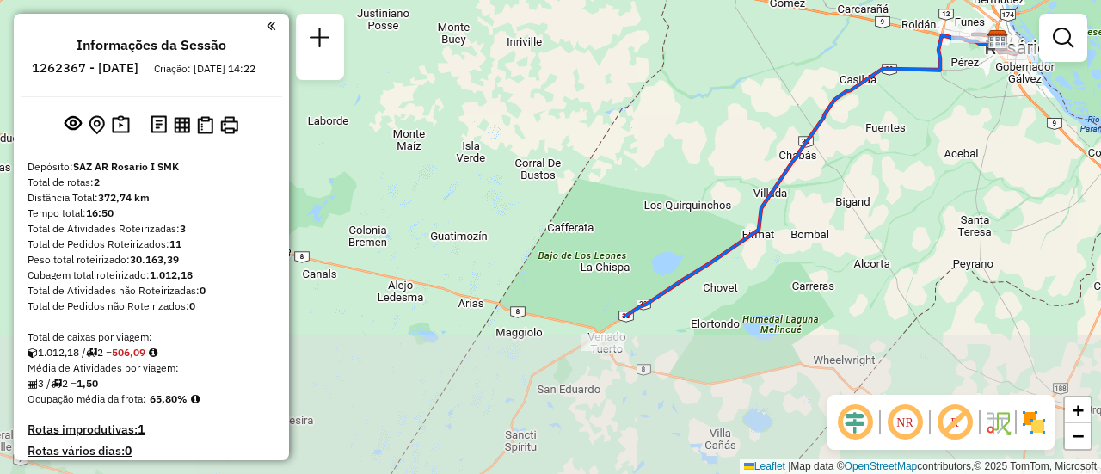
drag, startPoint x: 744, startPoint y: 233, endPoint x: 756, endPoint y: 162, distance: 72.4
click at [756, 162] on div "Janela de atendimento Grade de atendimento Capacidade Transportadoras Veículos …" at bounding box center [550, 237] width 1101 height 474
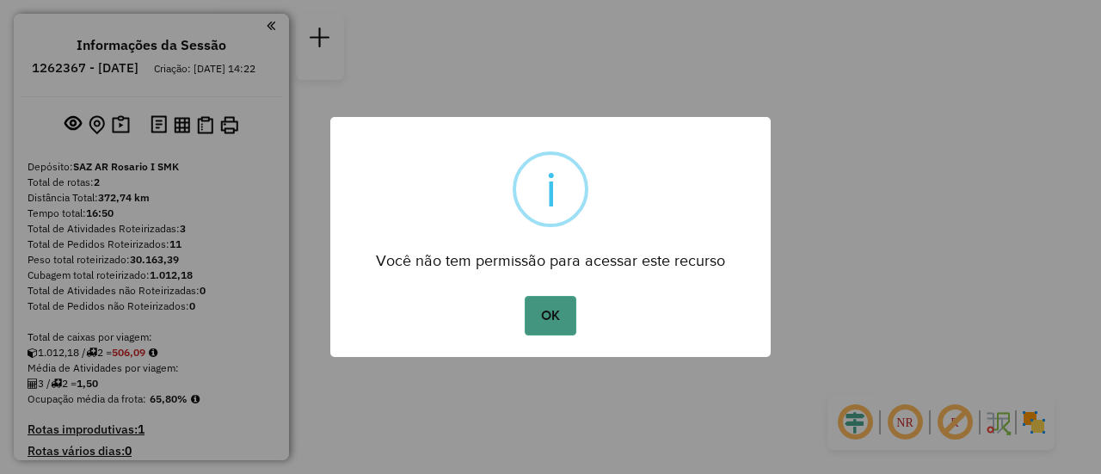
click at [555, 317] on button "OK" at bounding box center [550, 316] width 51 height 40
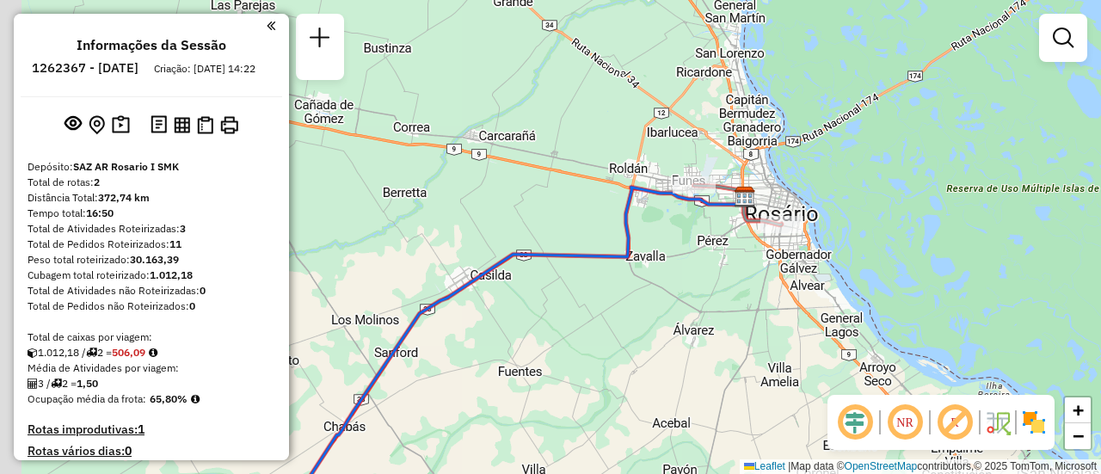
drag, startPoint x: 482, startPoint y: 298, endPoint x: 720, endPoint y: 239, distance: 245.3
click at [718, 243] on div "Janela de atendimento Grade de atendimento Capacidade Transportadoras Veículos …" at bounding box center [550, 237] width 1101 height 474
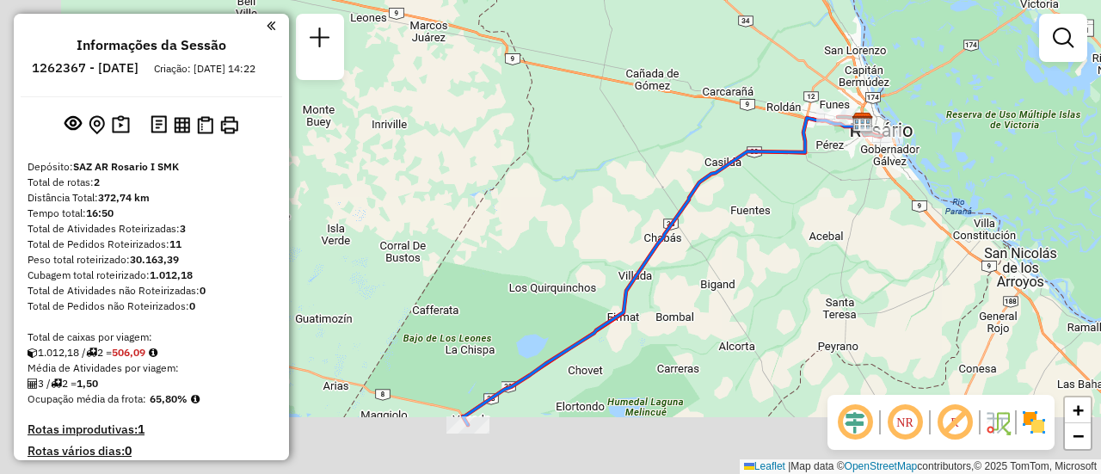
drag, startPoint x: 595, startPoint y: 242, endPoint x: 719, endPoint y: 202, distance: 130.2
click at [715, 203] on div "Janela de atendimento Grade de atendimento Capacidade Transportadoras Veículos …" at bounding box center [550, 237] width 1101 height 474
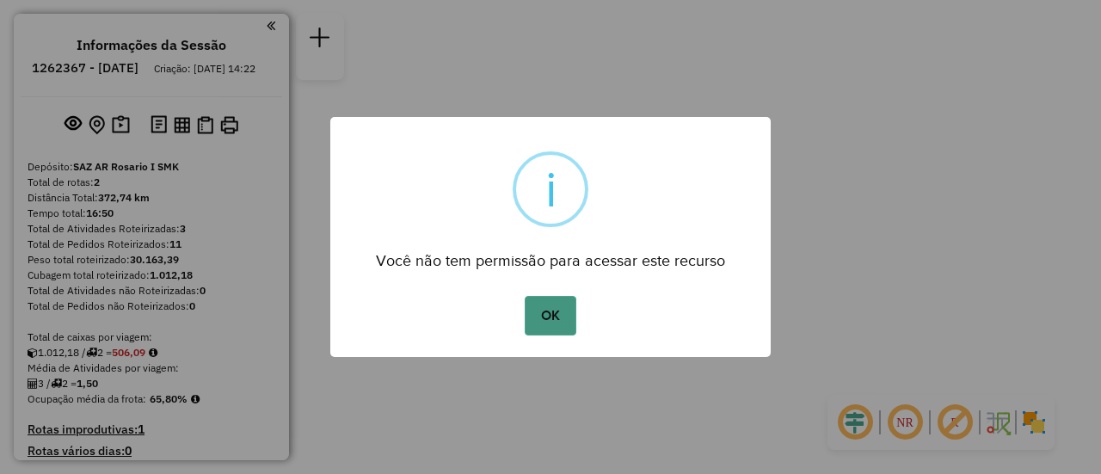
click at [555, 317] on button "OK" at bounding box center [550, 316] width 51 height 40
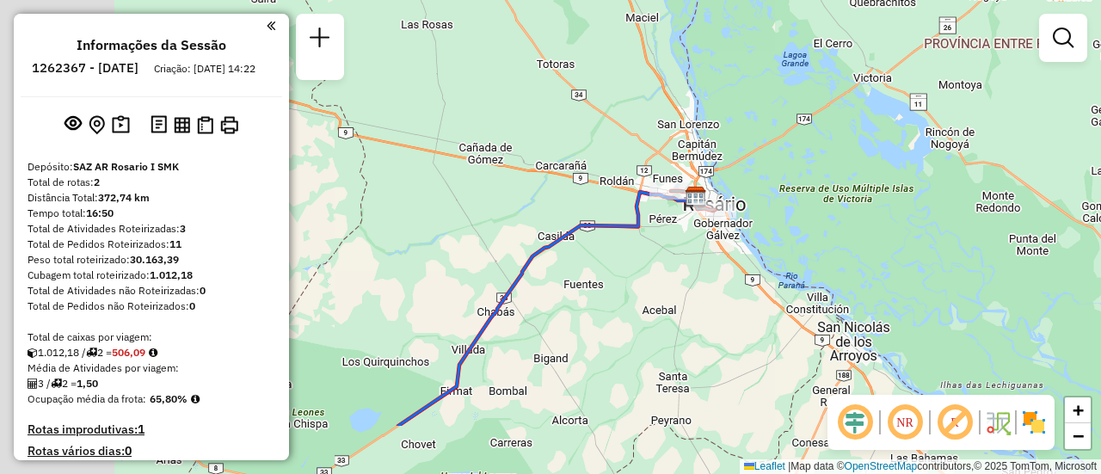
drag, startPoint x: 598, startPoint y: 297, endPoint x: 633, endPoint y: 279, distance: 39.6
click at [633, 279] on div "Janela de atendimento Grade de atendimento Capacidade Transportadoras Veículos …" at bounding box center [550, 237] width 1101 height 474
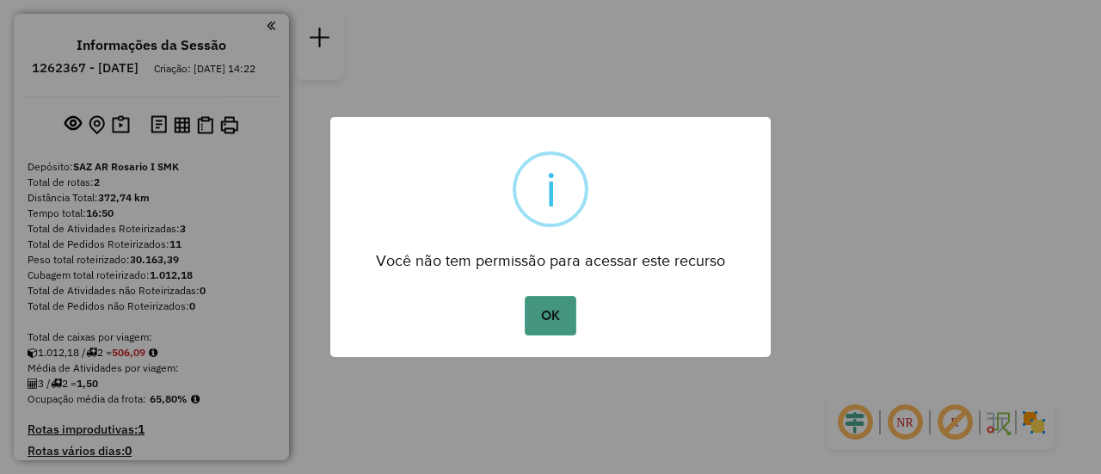
click at [543, 312] on button "OK" at bounding box center [550, 316] width 51 height 40
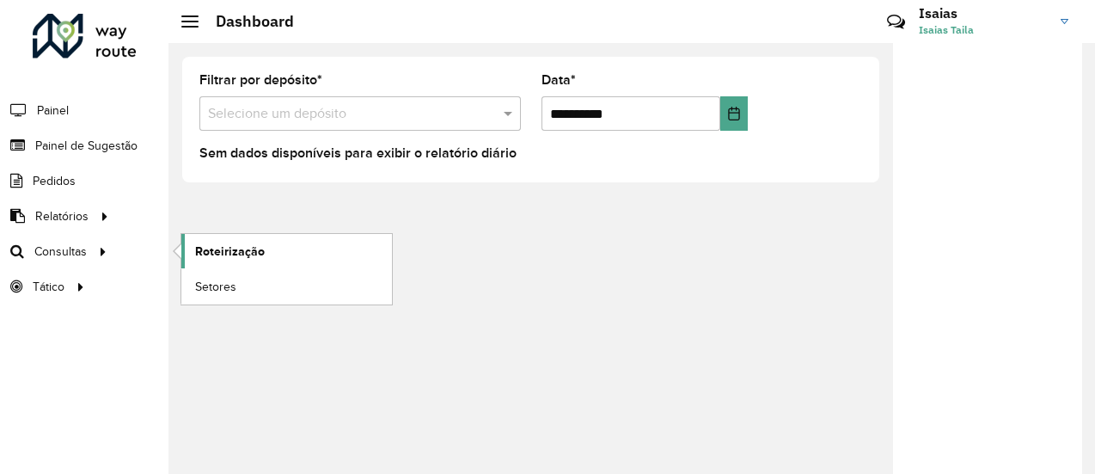
click at [229, 253] on span "Roteirização" at bounding box center [230, 251] width 70 height 18
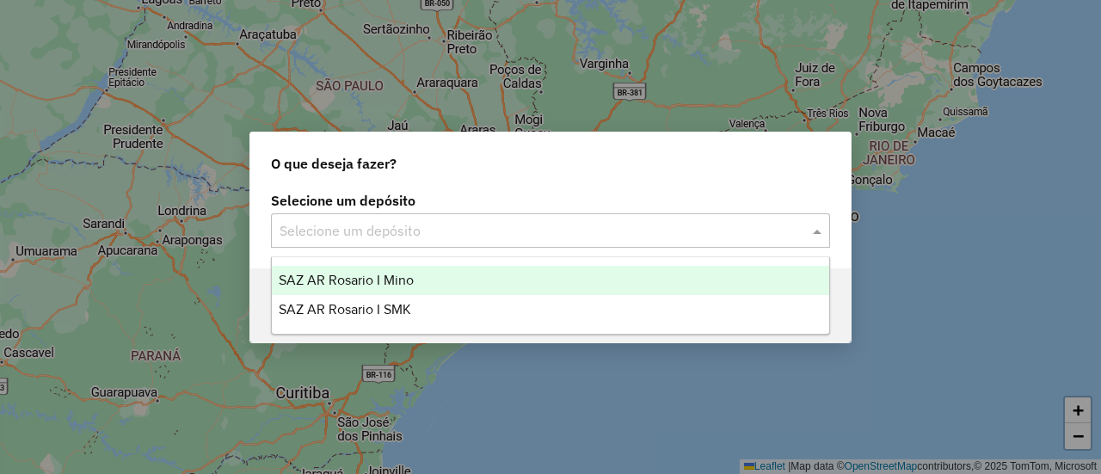
click at [817, 233] on span at bounding box center [818, 230] width 21 height 21
click at [392, 279] on span "SAZ AR Rosario I Mino" at bounding box center [346, 280] width 135 height 15
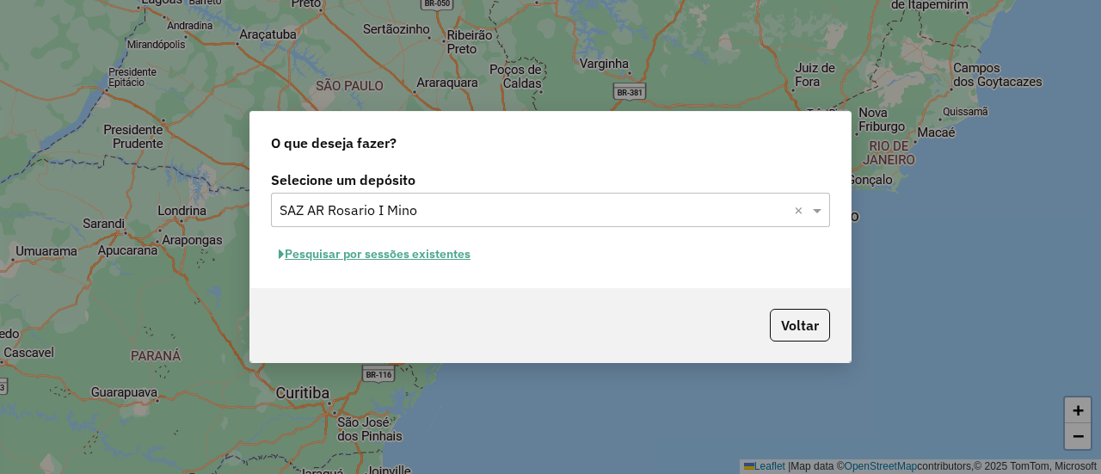
click at [450, 252] on button "Pesquisar por sessões existentes" at bounding box center [374, 254] width 207 height 27
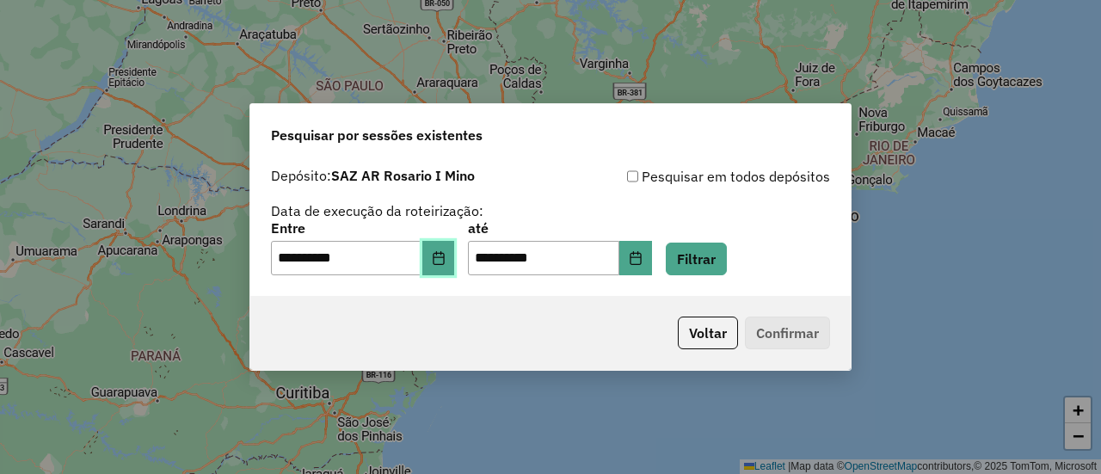
click at [444, 257] on icon "Choose Date" at bounding box center [438, 258] width 11 height 14
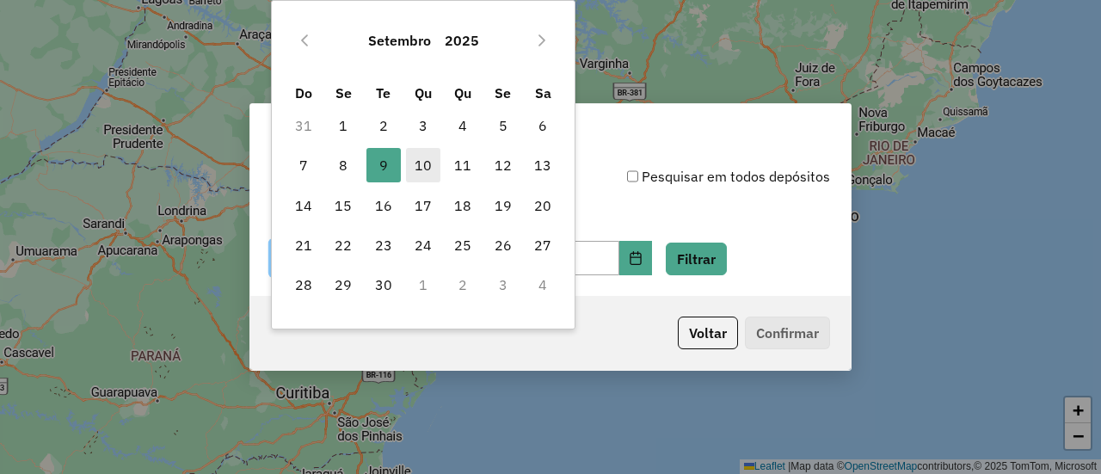
click at [421, 164] on span "10" at bounding box center [423, 165] width 34 height 34
type input "**********"
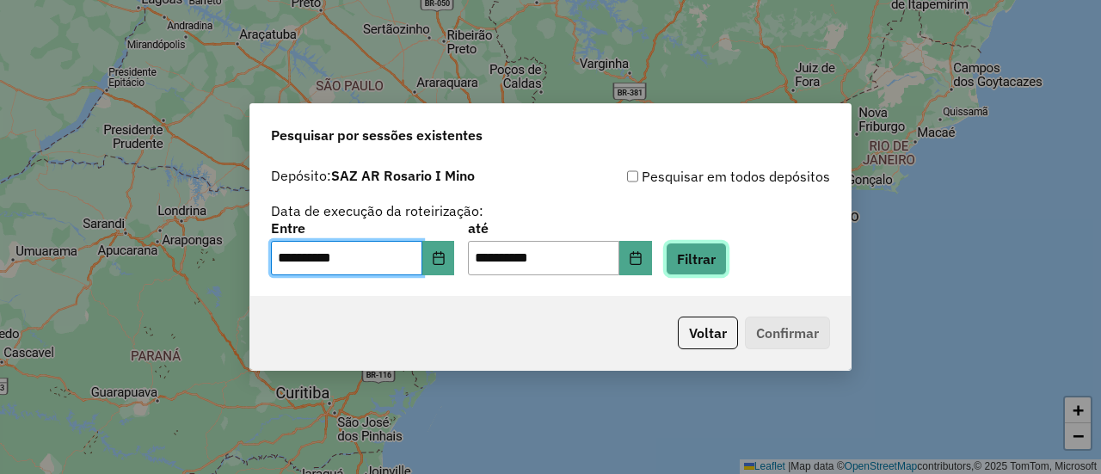
click at [715, 255] on button "Filtrar" at bounding box center [696, 258] width 61 height 33
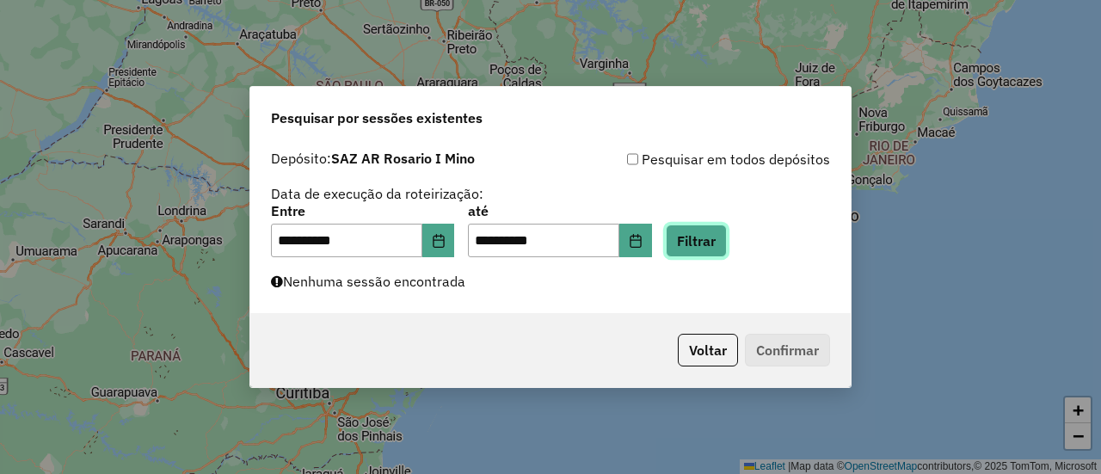
click at [721, 241] on button "Filtrar" at bounding box center [696, 240] width 61 height 33
